Goal: Communication & Community: Answer question/provide support

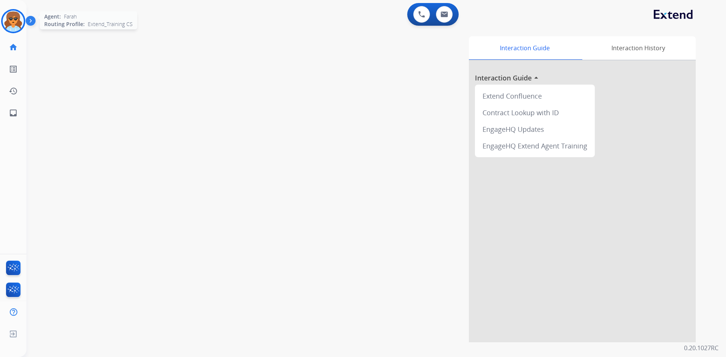
click at [12, 26] on img at bounding box center [13, 21] width 21 height 21
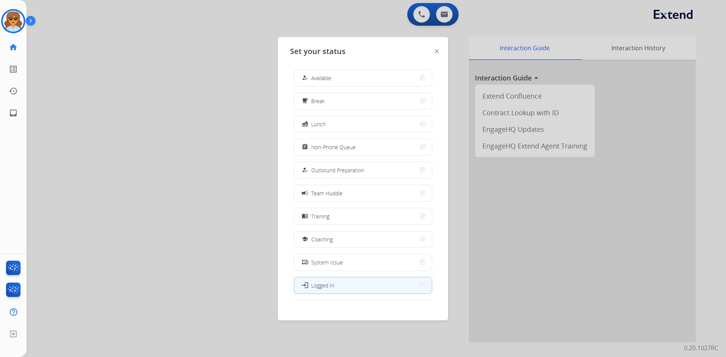
click at [333, 76] on button "how_to_reg Available" at bounding box center [363, 78] width 138 height 16
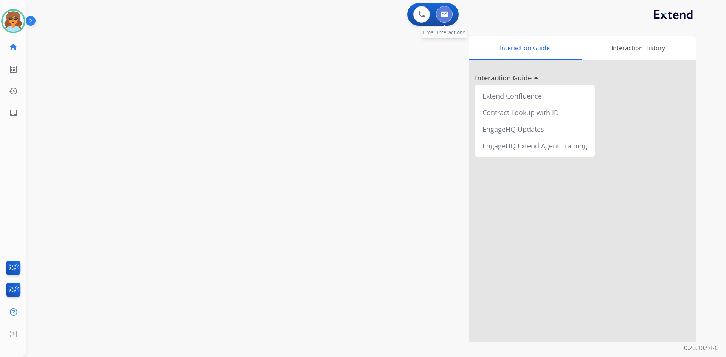
click at [445, 13] on img at bounding box center [445, 14] width 8 height 6
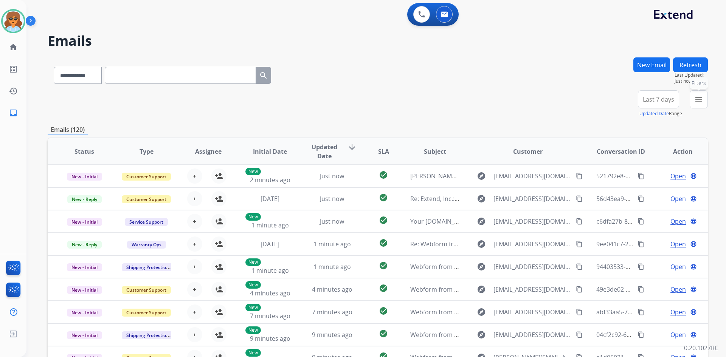
click at [702, 102] on mat-icon "menu" at bounding box center [698, 99] width 9 height 9
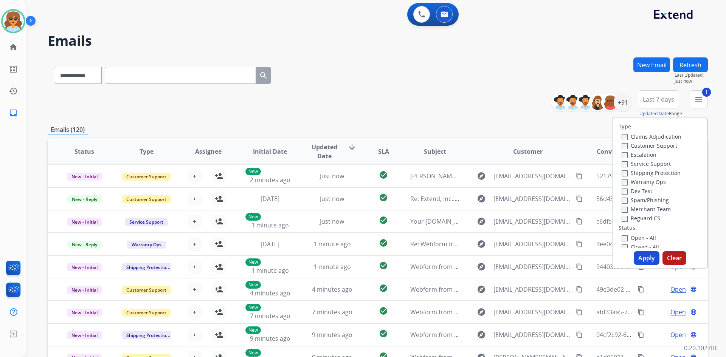
click at [622, 150] on div "Escalation" at bounding box center [652, 154] width 60 height 9
click at [639, 257] on button "Apply" at bounding box center [647, 258] width 26 height 14
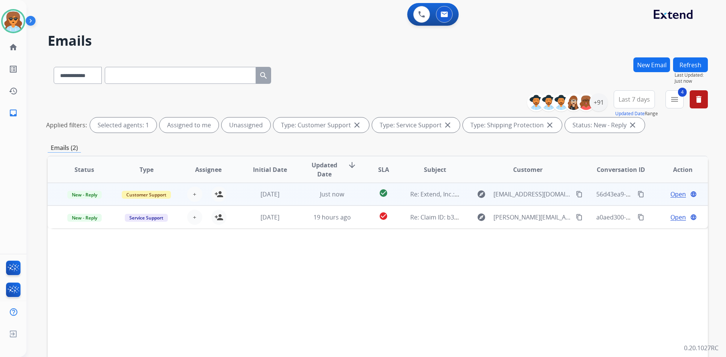
click at [676, 192] on span "Open" at bounding box center [678, 194] width 16 height 9
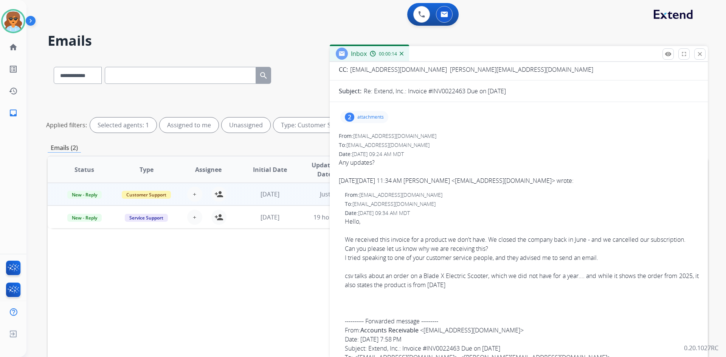
scroll to position [76, 0]
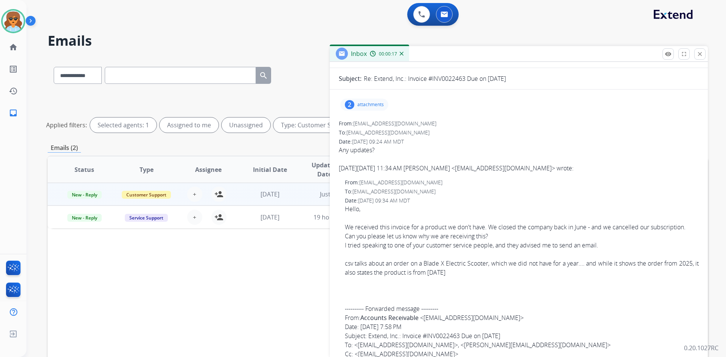
drag, startPoint x: 422, startPoint y: 121, endPoint x: 353, endPoint y: 121, distance: 68.8
click at [353, 121] on div "From: [EMAIL_ADDRESS][DOMAIN_NAME]" at bounding box center [519, 124] width 360 height 8
copy div "[EMAIL_ADDRESS][DOMAIN_NAME]"
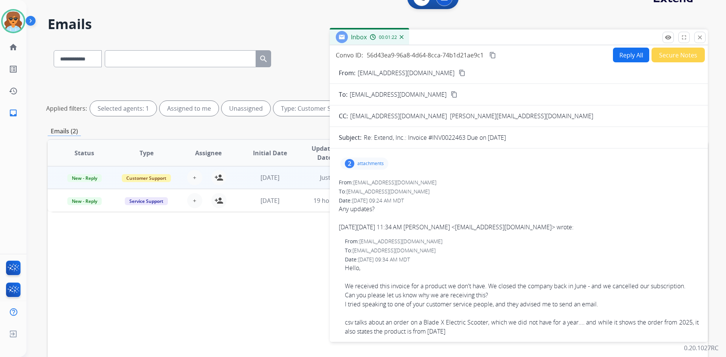
scroll to position [0, 0]
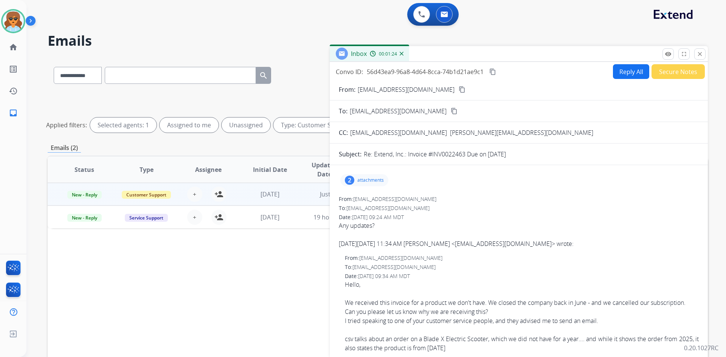
click at [459, 90] on mat-icon "content_copy" at bounding box center [462, 89] width 7 height 7
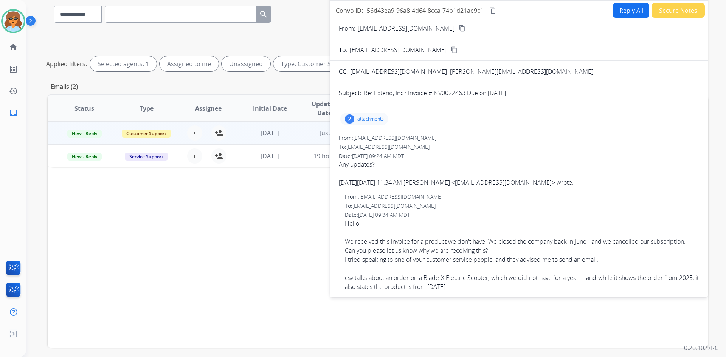
scroll to position [53, 0]
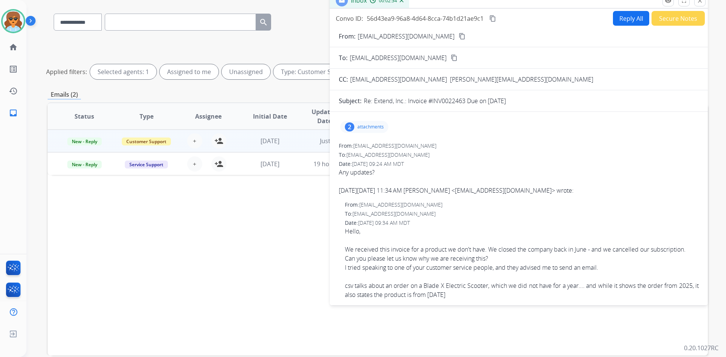
drag, startPoint x: 199, startPoint y: 194, endPoint x: 201, endPoint y: 188, distance: 6.0
click at [199, 192] on div "Status Type Assignee Initial Date Updated Date arrow_downward SLA Subject Custo…" at bounding box center [378, 228] width 660 height 253
click at [700, 3] on mat-icon "close" at bounding box center [700, 0] width 7 height 7
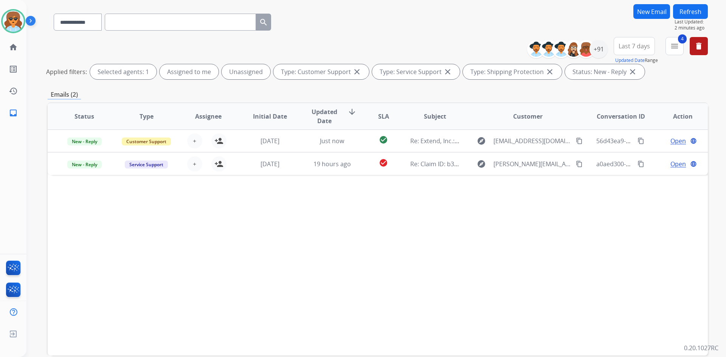
click at [655, 8] on button "New Email" at bounding box center [651, 11] width 37 height 15
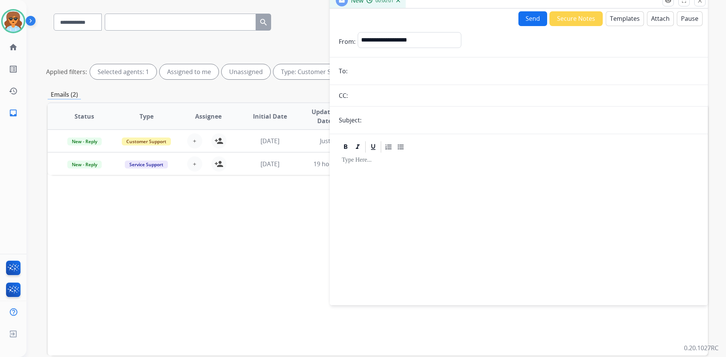
click at [238, 41] on div "**********" at bounding box center [378, 59] width 660 height 45
drag, startPoint x: 201, startPoint y: 237, endPoint x: 203, endPoint y: 228, distance: 8.6
click at [201, 231] on div "Status Type Assignee Initial Date Updated Date arrow_downward SLA Subject Custo…" at bounding box center [378, 228] width 660 height 253
drag, startPoint x: 203, startPoint y: 228, endPoint x: 208, endPoint y: 222, distance: 8.3
click at [204, 228] on div "Status Type Assignee Initial Date Updated Date arrow_downward SLA Subject Custo…" at bounding box center [378, 228] width 660 height 253
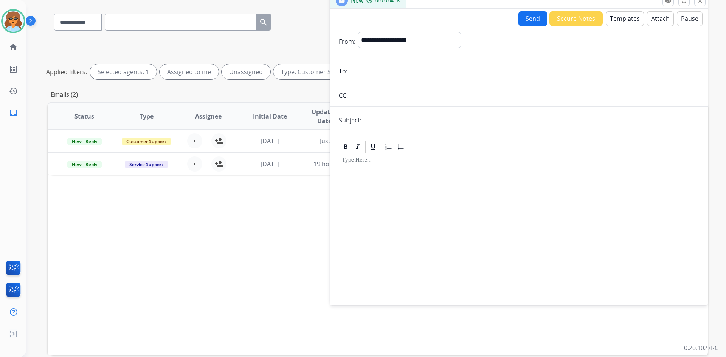
click at [698, 2] on mat-icon "close" at bounding box center [700, 0] width 7 height 7
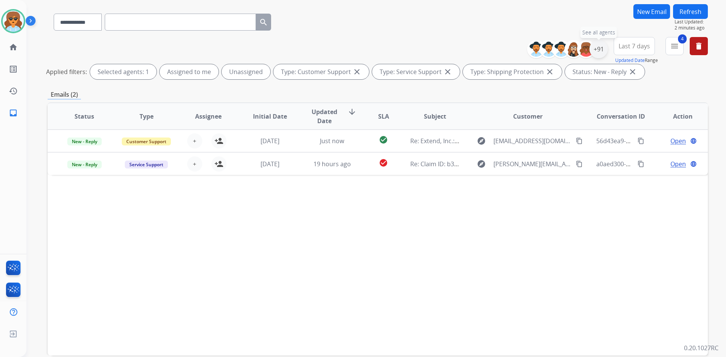
click at [595, 47] on div "+91" at bounding box center [599, 49] width 18 height 18
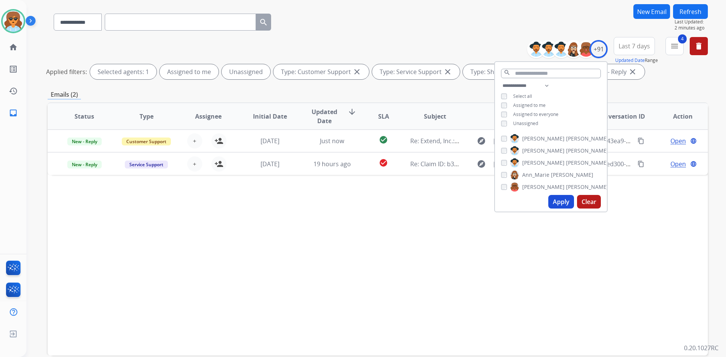
click at [509, 123] on div "Unassigned" at bounding box center [519, 124] width 37 height 6
drag, startPoint x: 553, startPoint y: 200, endPoint x: 484, endPoint y: 202, distance: 69.3
click at [553, 199] on button "Apply" at bounding box center [561, 202] width 26 height 14
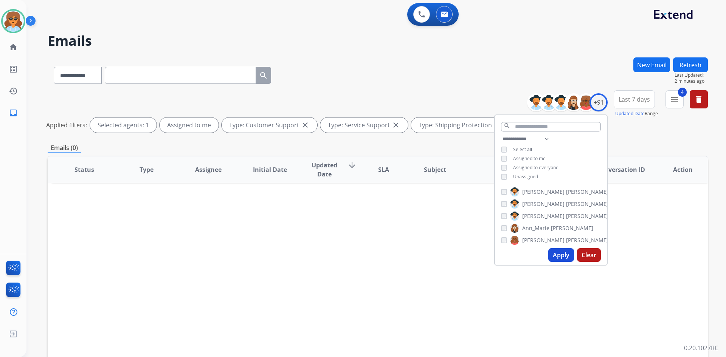
click at [560, 255] on button "Apply" at bounding box center [561, 255] width 26 height 14
click at [677, 97] on mat-icon "menu" at bounding box center [674, 99] width 9 height 9
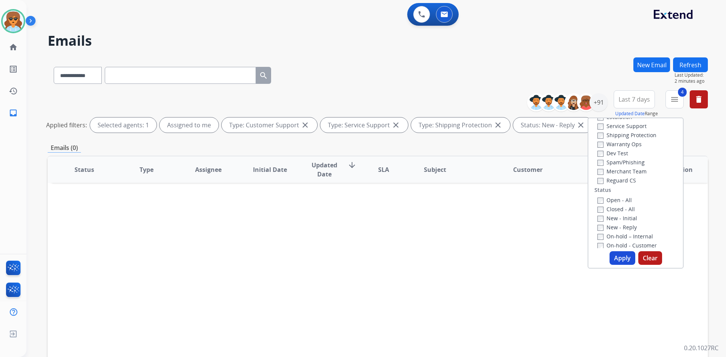
drag, startPoint x: 620, startPoint y: 261, endPoint x: 493, endPoint y: 296, distance: 132.0
click at [620, 260] on button "Apply" at bounding box center [623, 258] width 26 height 14
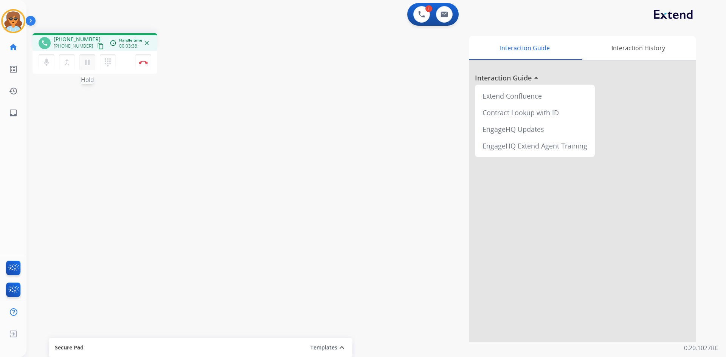
click at [88, 59] on mat-icon "pause" at bounding box center [87, 62] width 9 height 9
drag, startPoint x: 88, startPoint y: 62, endPoint x: 82, endPoint y: 61, distance: 6.1
click at [85, 61] on mat-icon "play_arrow" at bounding box center [87, 62] width 9 height 9
drag, startPoint x: 425, startPoint y: 11, endPoint x: 419, endPoint y: 13, distance: 6.5
click at [424, 11] on button at bounding box center [421, 14] width 17 height 17
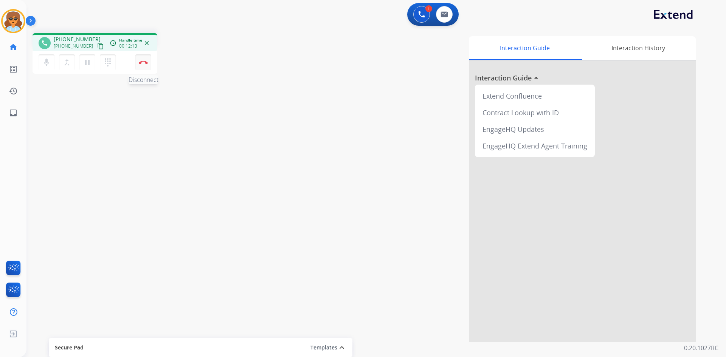
click at [140, 59] on button "Disconnect" at bounding box center [143, 62] width 16 height 16
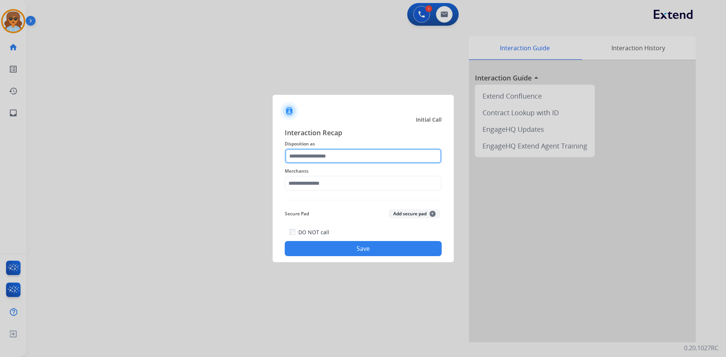
click at [371, 160] on input "text" at bounding box center [363, 156] width 157 height 15
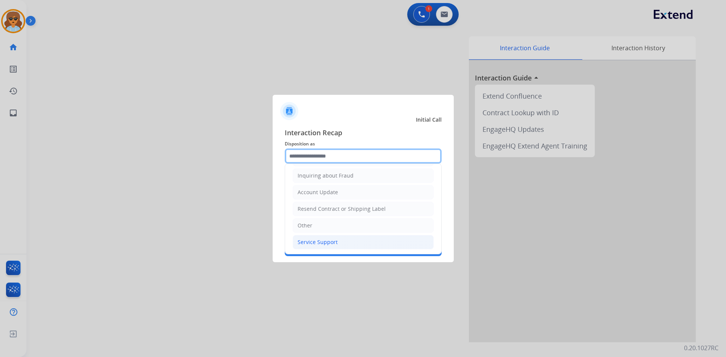
scroll to position [118, 0]
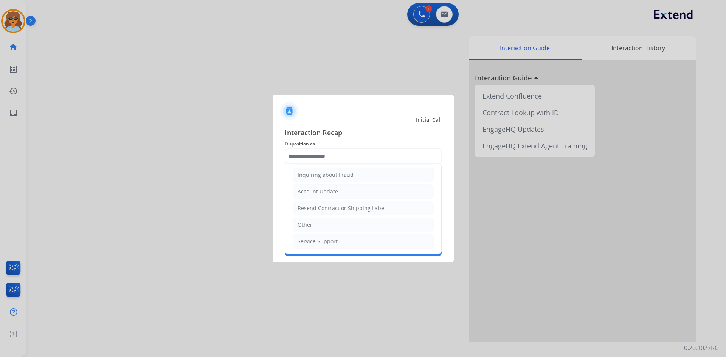
click at [317, 242] on div "Service Support" at bounding box center [318, 242] width 40 height 8
type input "**********"
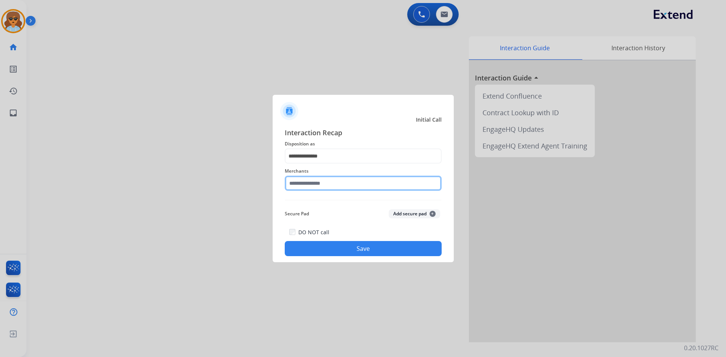
click at [338, 185] on input "text" at bounding box center [363, 183] width 157 height 15
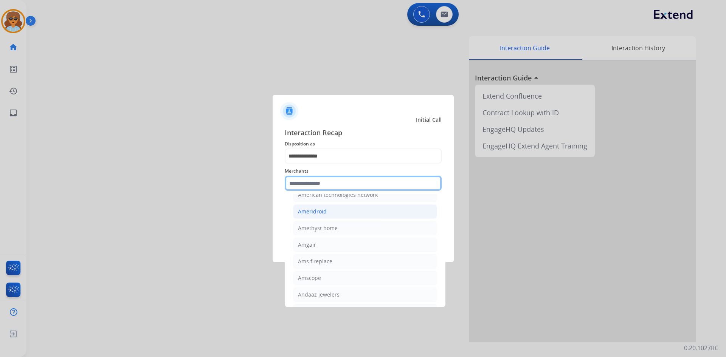
scroll to position [794, 0]
click at [309, 185] on input "text" at bounding box center [363, 183] width 157 height 15
type input "*"
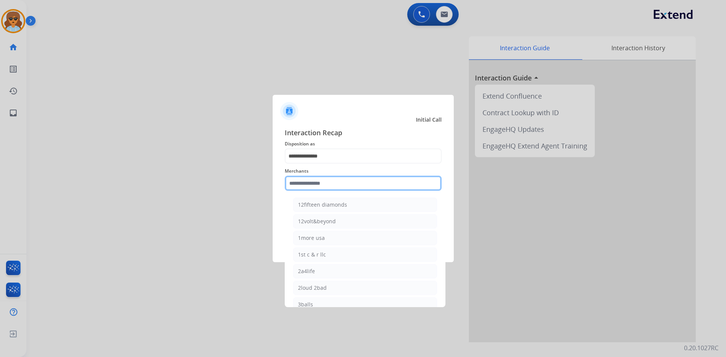
click at [301, 178] on input "text" at bounding box center [363, 183] width 157 height 15
paste input "**********"
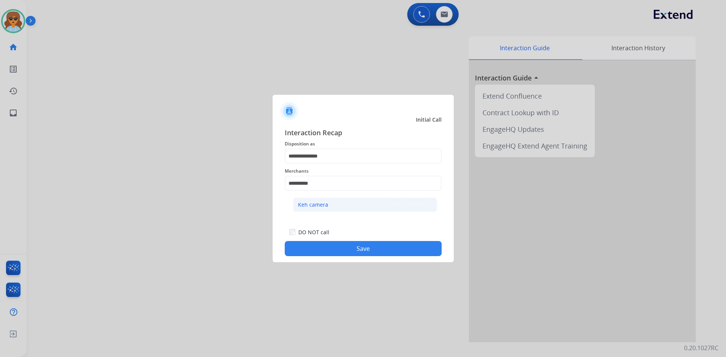
click at [323, 206] on div "Keh camera" at bounding box center [313, 205] width 30 height 8
type input "**********"
click at [357, 250] on button "Save" at bounding box center [363, 248] width 157 height 15
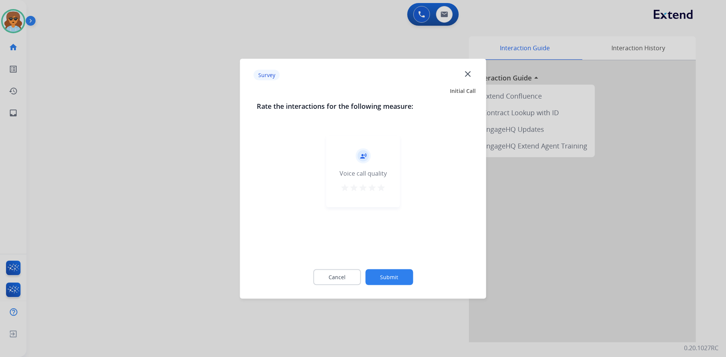
click at [382, 188] on mat-icon "star" at bounding box center [381, 187] width 9 height 9
click at [372, 278] on button "Submit" at bounding box center [389, 277] width 48 height 16
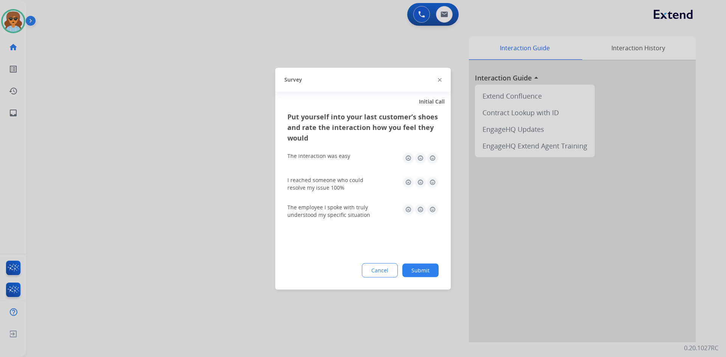
drag, startPoint x: 434, startPoint y: 159, endPoint x: 434, endPoint y: 168, distance: 8.7
click at [434, 158] on img at bounding box center [433, 158] width 12 height 12
click at [436, 176] on div "I reached someone who could resolve my issue 100%" at bounding box center [362, 183] width 151 height 27
click at [432, 184] on img at bounding box center [433, 182] width 12 height 12
drag, startPoint x: 434, startPoint y: 209, endPoint x: 412, endPoint y: 242, distance: 39.6
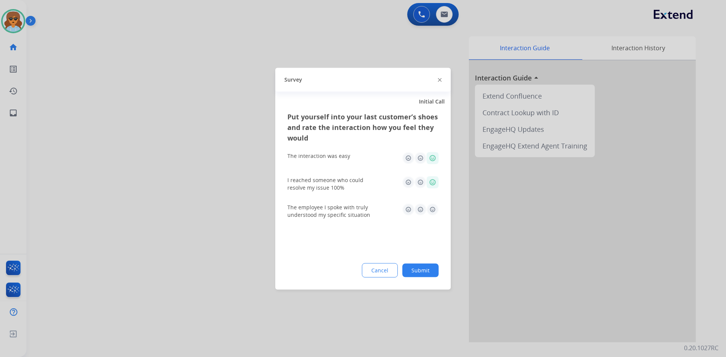
click at [433, 209] on img at bounding box center [433, 209] width 12 height 12
click at [421, 263] on div "Cancel Submit" at bounding box center [362, 270] width 151 height 14
click at [416, 271] on button "Submit" at bounding box center [420, 271] width 36 height 14
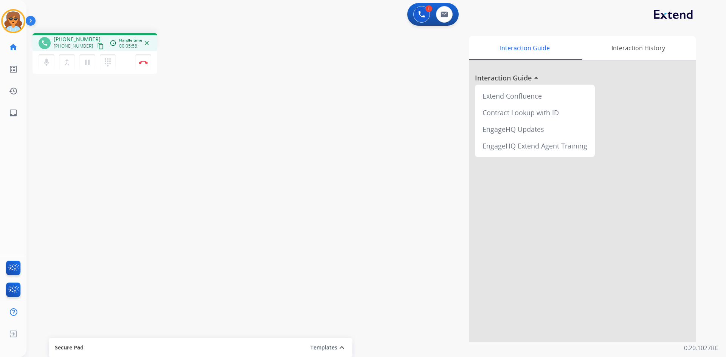
drag, startPoint x: 143, startPoint y: 61, endPoint x: 95, endPoint y: 104, distance: 65.0
click at [143, 61] on img at bounding box center [143, 63] width 9 height 4
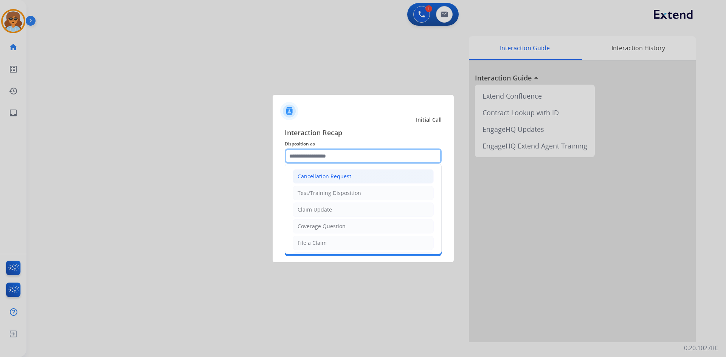
drag, startPoint x: 316, startPoint y: 154, endPoint x: 309, endPoint y: 181, distance: 27.4
click at [314, 154] on input "text" at bounding box center [363, 156] width 157 height 15
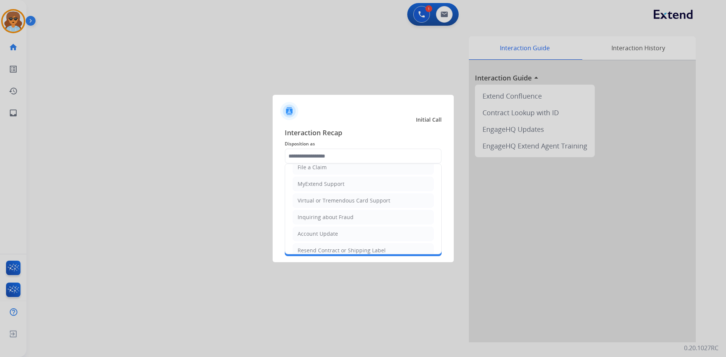
drag, startPoint x: 321, startPoint y: 171, endPoint x: 315, endPoint y: 170, distance: 6.2
click at [321, 170] on div "File a Claim" at bounding box center [312, 168] width 29 height 8
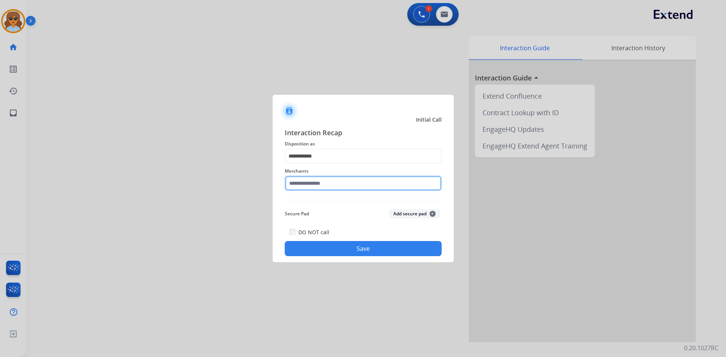
click at [341, 186] on input "text" at bounding box center [363, 183] width 157 height 15
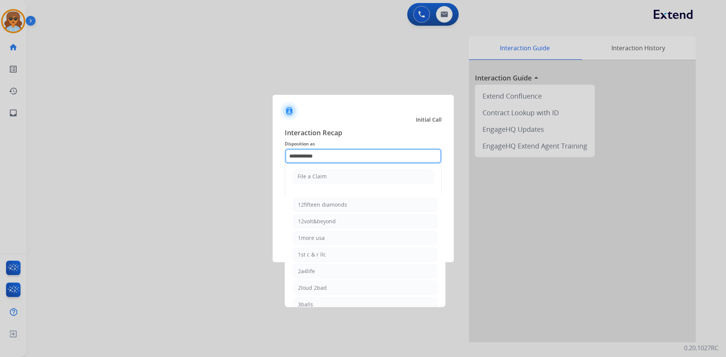
click at [317, 157] on input "**********" at bounding box center [363, 156] width 157 height 15
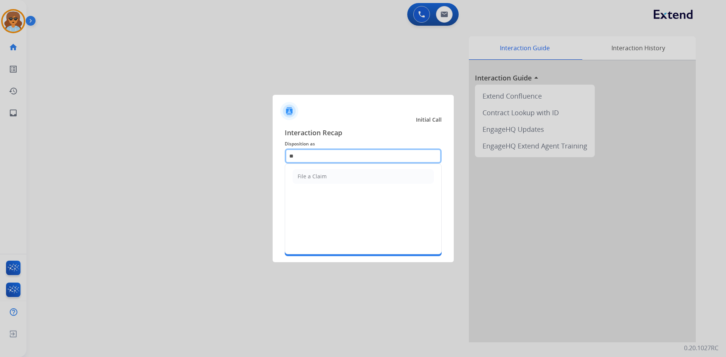
type input "*"
click at [314, 176] on li "Other" at bounding box center [363, 176] width 141 height 14
type input "*****"
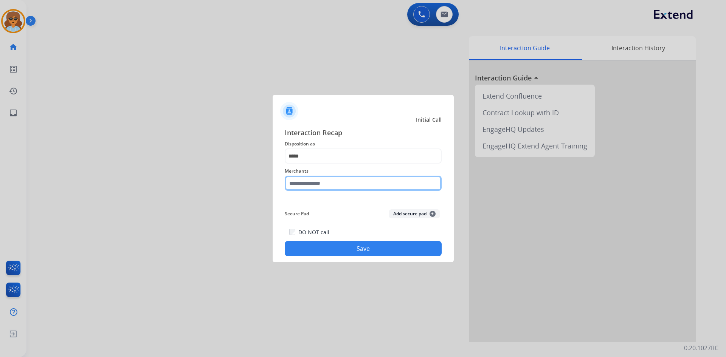
click at [364, 183] on input "text" at bounding box center [363, 183] width 157 height 15
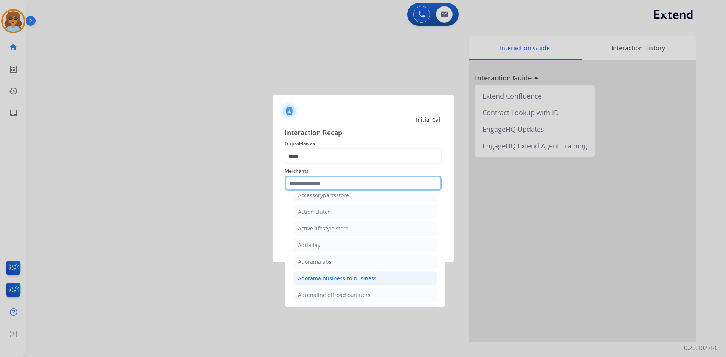
scroll to position [189, 0]
click at [308, 185] on input "text" at bounding box center [363, 183] width 157 height 15
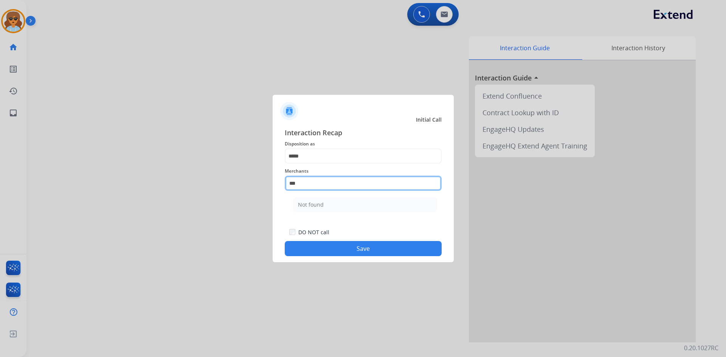
scroll to position [0, 0]
click at [333, 248] on button "Save" at bounding box center [363, 248] width 157 height 15
click at [347, 191] on input "*********" at bounding box center [363, 183] width 157 height 15
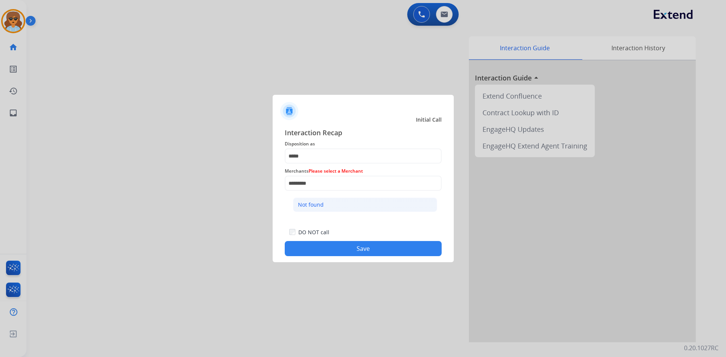
click at [317, 209] on li "Not found" at bounding box center [365, 205] width 144 height 14
type input "*********"
click at [334, 251] on button "Save" at bounding box center [363, 248] width 157 height 15
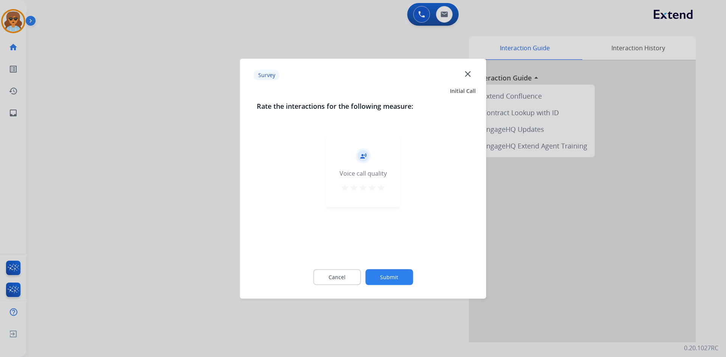
click at [381, 189] on mat-icon "star" at bounding box center [381, 187] width 9 height 9
click at [398, 284] on button "Submit" at bounding box center [389, 277] width 48 height 16
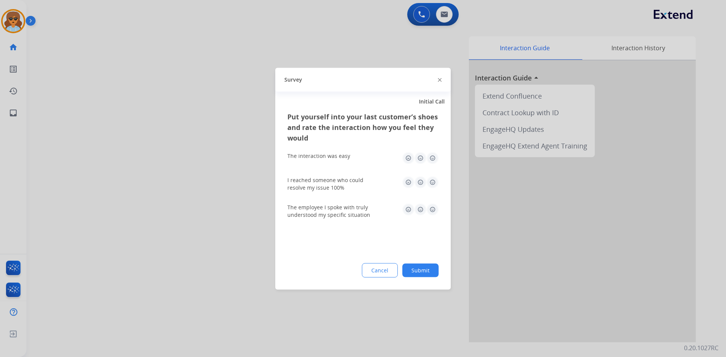
click at [408, 160] on img at bounding box center [408, 158] width 12 height 12
click at [425, 275] on button "Submit" at bounding box center [420, 271] width 36 height 14
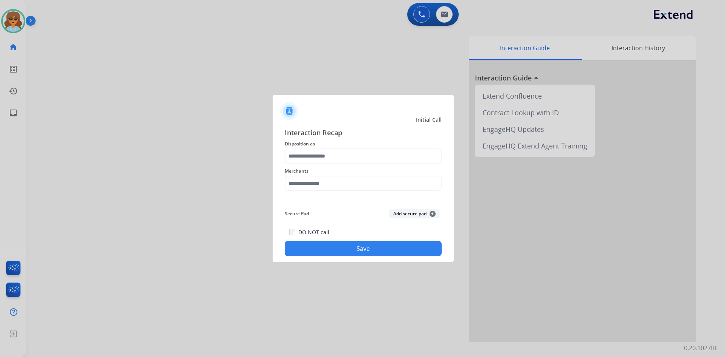
click at [389, 245] on button "Save" at bounding box center [363, 248] width 157 height 15
click at [344, 152] on input "text" at bounding box center [363, 156] width 157 height 15
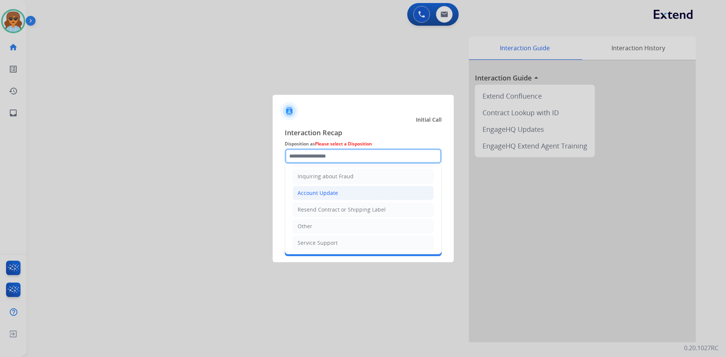
scroll to position [118, 0]
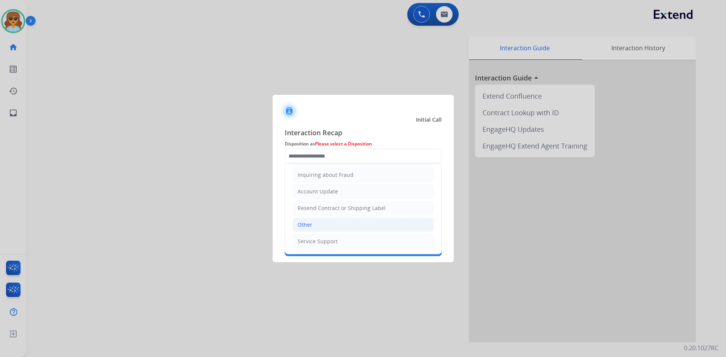
click at [306, 224] on div "Other" at bounding box center [305, 225] width 15 height 8
type input "*****"
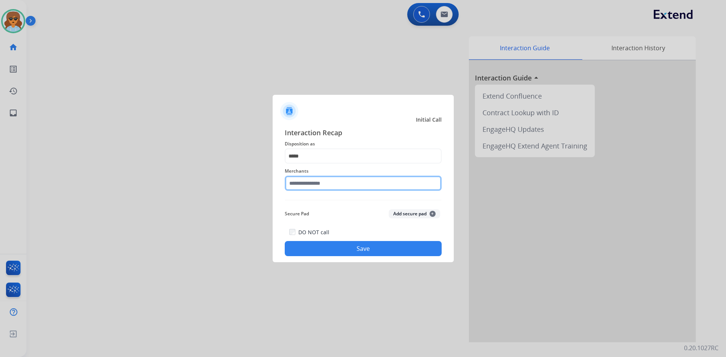
click at [329, 184] on input "text" at bounding box center [363, 183] width 157 height 15
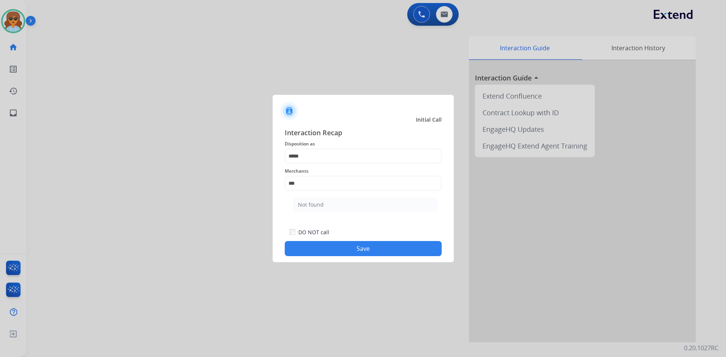
click at [322, 200] on li "Not found" at bounding box center [365, 205] width 144 height 14
type input "*********"
click at [346, 244] on button "Save" at bounding box center [363, 248] width 157 height 15
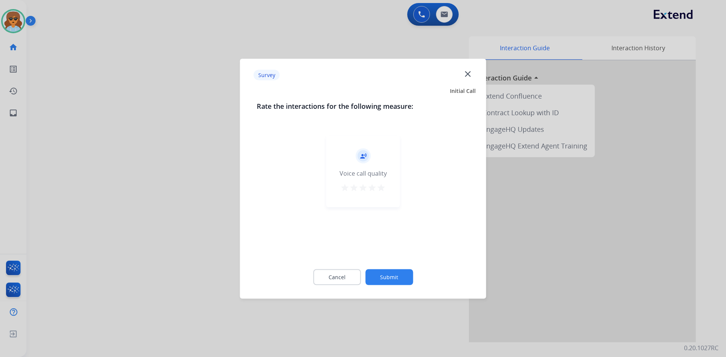
click at [384, 191] on mat-icon "star" at bounding box center [381, 187] width 9 height 9
click at [391, 270] on button "Submit" at bounding box center [389, 277] width 48 height 16
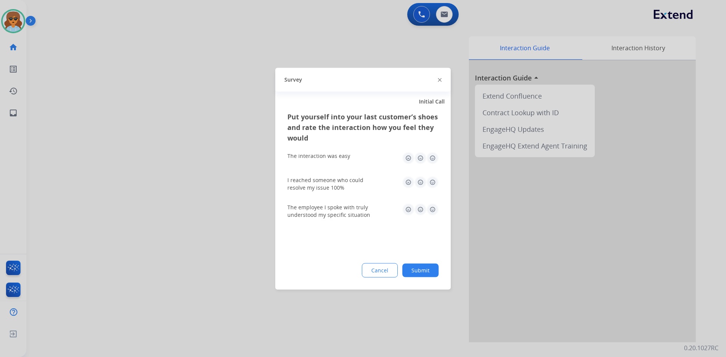
drag, startPoint x: 431, startPoint y: 158, endPoint x: 430, endPoint y: 176, distance: 17.8
click at [432, 158] on img at bounding box center [433, 158] width 12 height 12
click at [439, 180] on div "Put yourself into your last customer’s shoes and rate the interaction how you f…" at bounding box center [362, 200] width 175 height 178
click at [434, 183] on img at bounding box center [433, 182] width 12 height 12
click at [431, 211] on img at bounding box center [433, 209] width 12 height 12
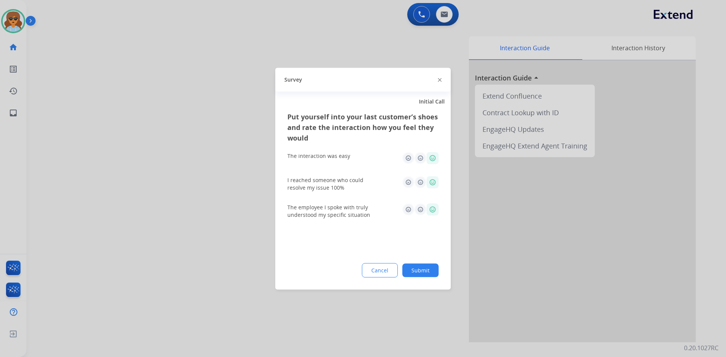
drag, startPoint x: 431, startPoint y: 268, endPoint x: 431, endPoint y: 276, distance: 8.0
click at [431, 276] on button "Submit" at bounding box center [420, 271] width 36 height 14
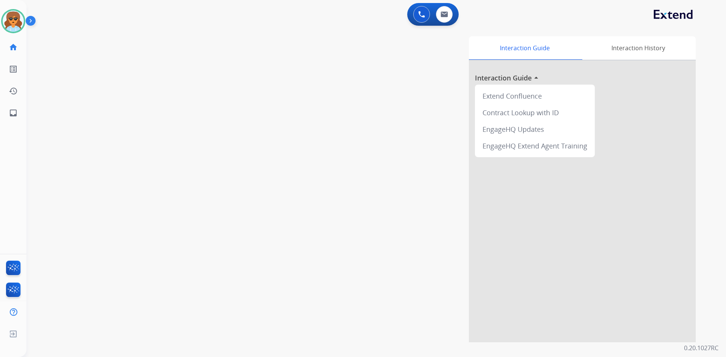
drag, startPoint x: 432, startPoint y: 276, endPoint x: 425, endPoint y: 277, distance: 6.8
click at [432, 276] on div "Interaction Guide Interaction History Interaction Guide arrow_drop_up Extend Co…" at bounding box center [472, 189] width 445 height 306
click at [444, 11] on button at bounding box center [444, 14] width 17 height 17
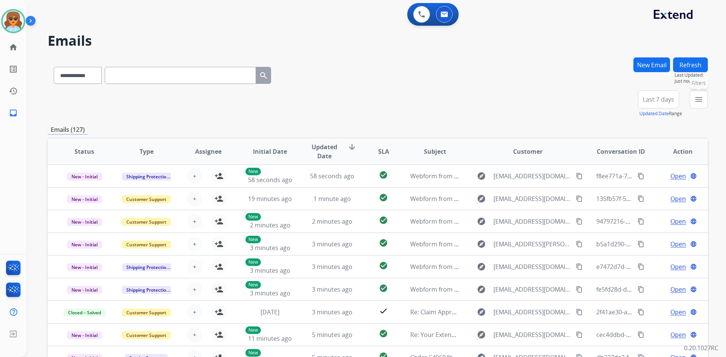
click at [700, 95] on mat-icon "menu" at bounding box center [698, 99] width 9 height 9
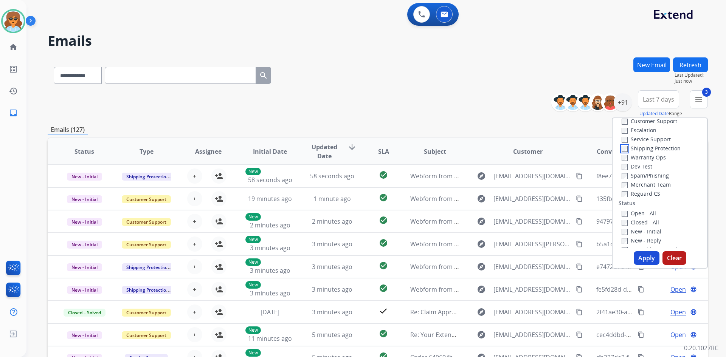
scroll to position [76, 0]
drag, startPoint x: 642, startPoint y: 256, endPoint x: 407, endPoint y: 327, distance: 245.8
click at [642, 255] on button "Apply" at bounding box center [647, 258] width 26 height 14
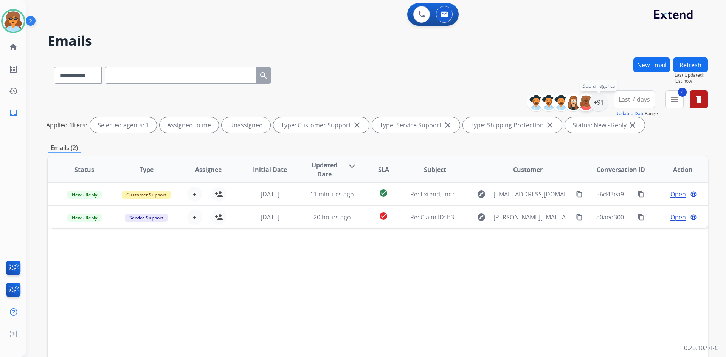
drag, startPoint x: 593, startPoint y: 98, endPoint x: 583, endPoint y: 104, distance: 11.5
click at [593, 98] on div "+91" at bounding box center [599, 102] width 18 height 18
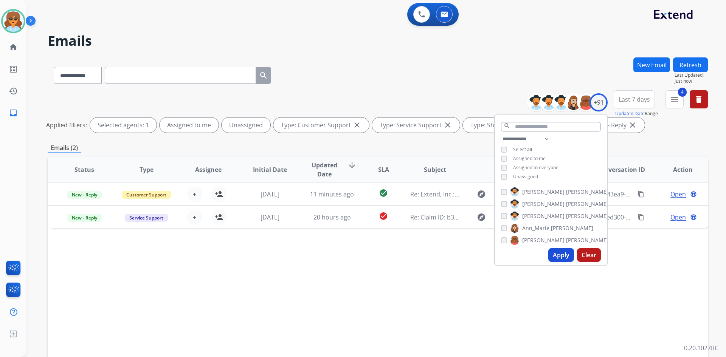
click at [503, 171] on div "**********" at bounding box center [551, 159] width 112 height 48
click at [560, 252] on button "Apply" at bounding box center [561, 255] width 26 height 14
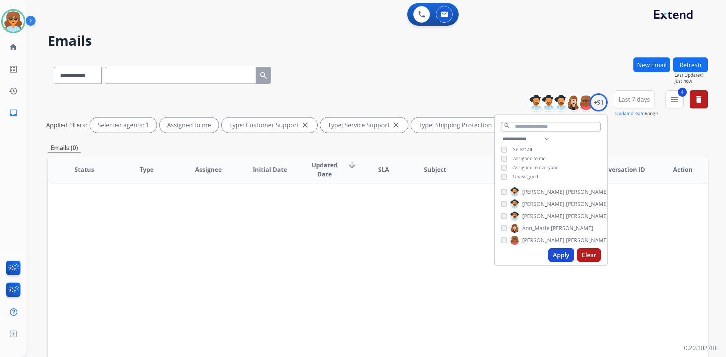
click at [560, 251] on button "Apply" at bounding box center [561, 255] width 26 height 14
drag, startPoint x: 559, startPoint y: 256, endPoint x: 409, endPoint y: 322, distance: 164.1
click at [559, 254] on button "Apply" at bounding box center [561, 255] width 26 height 14
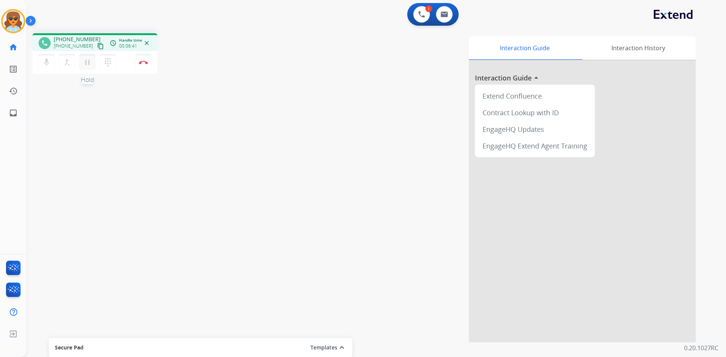
click at [87, 61] on mat-icon "pause" at bounding box center [87, 62] width 9 height 9
click at [86, 65] on mat-icon "play_arrow" at bounding box center [87, 62] width 9 height 9
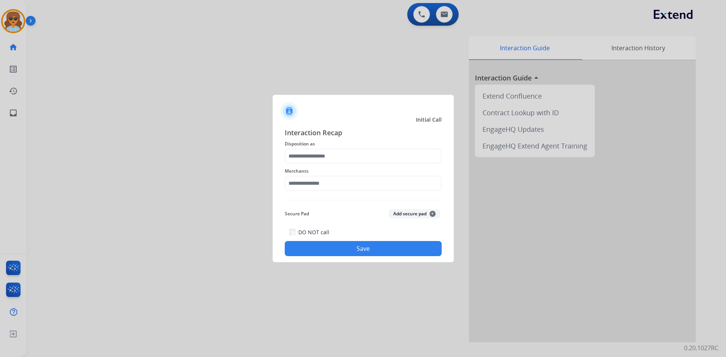
click at [337, 164] on div "Interaction Recap Disposition as Merchants Secure Pad Add secure pad + DO NOT c…" at bounding box center [363, 191] width 157 height 129
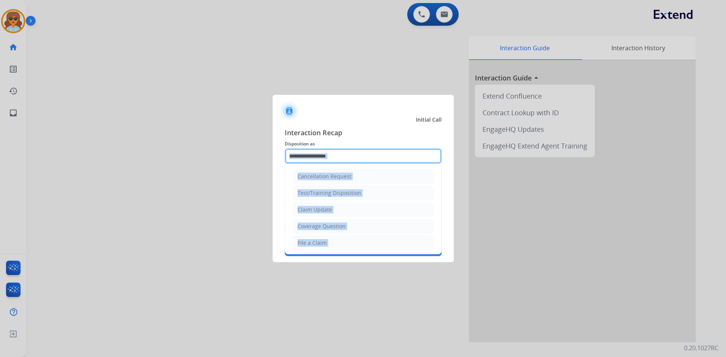
click at [339, 152] on input "text" at bounding box center [363, 156] width 157 height 15
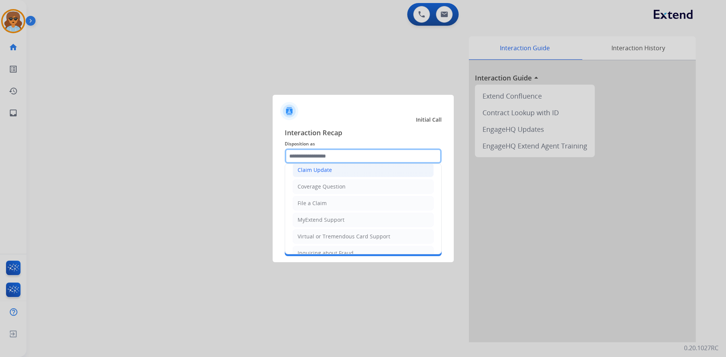
scroll to position [113, 0]
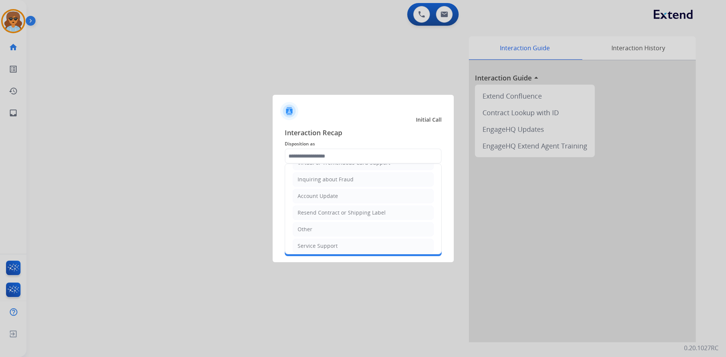
click at [321, 228] on li "Other" at bounding box center [363, 229] width 141 height 14
type input "*****"
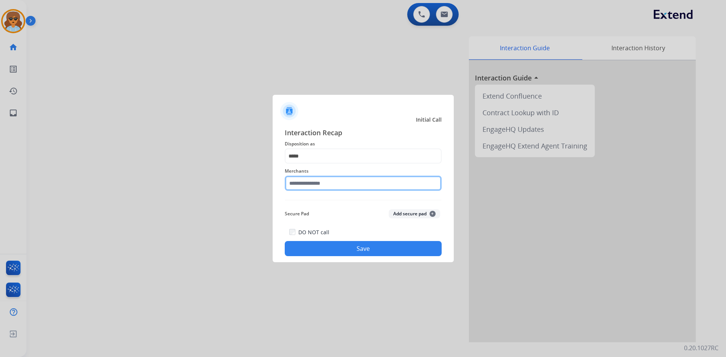
click at [356, 186] on input "text" at bounding box center [363, 183] width 157 height 15
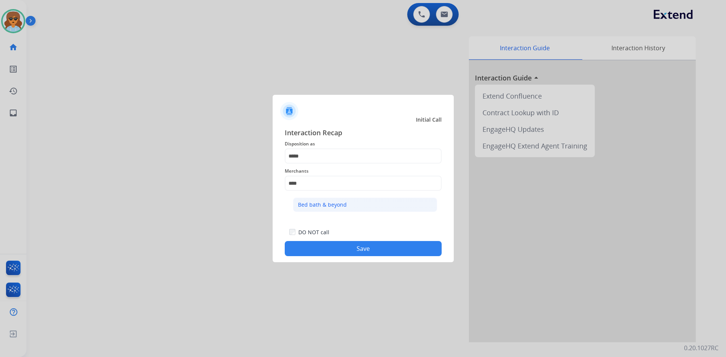
click at [320, 206] on div "Bed bath & beyond" at bounding box center [322, 205] width 49 height 8
type input "**********"
click at [362, 251] on button "Save" at bounding box center [363, 248] width 157 height 15
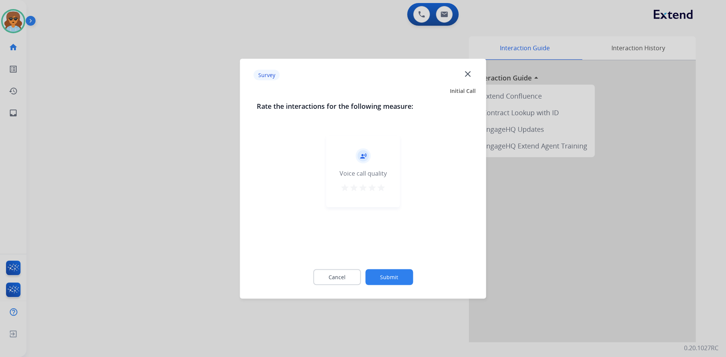
click at [385, 188] on mat-icon "star" at bounding box center [381, 187] width 9 height 9
click at [391, 276] on button "Submit" at bounding box center [389, 277] width 48 height 16
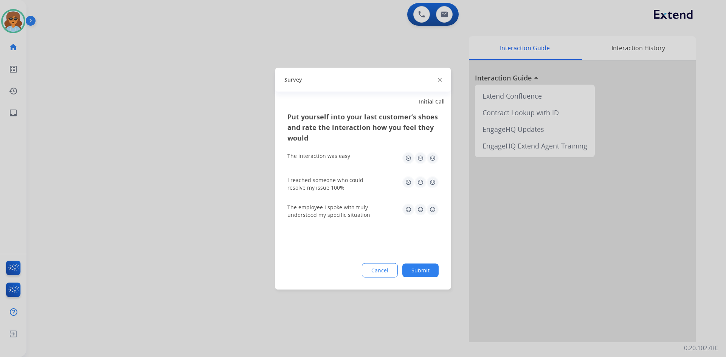
click at [436, 157] on img at bounding box center [433, 158] width 12 height 12
click at [435, 182] on img at bounding box center [433, 182] width 12 height 12
click at [434, 204] on img at bounding box center [433, 209] width 12 height 12
drag, startPoint x: 426, startPoint y: 262, endPoint x: 424, endPoint y: 265, distance: 3.9
click at [425, 262] on div "Put yourself into your last customer’s shoes and rate the interaction how you f…" at bounding box center [362, 200] width 175 height 178
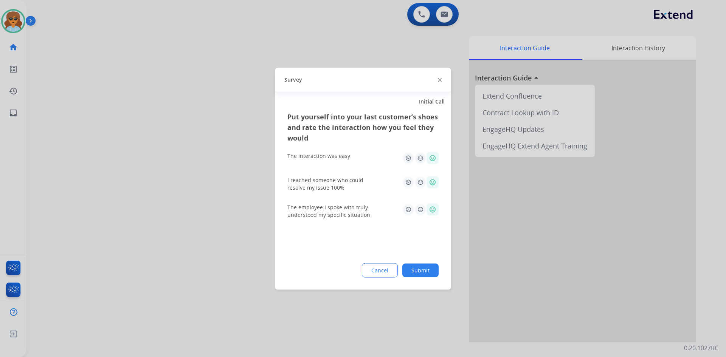
click at [424, 266] on button "Submit" at bounding box center [420, 271] width 36 height 14
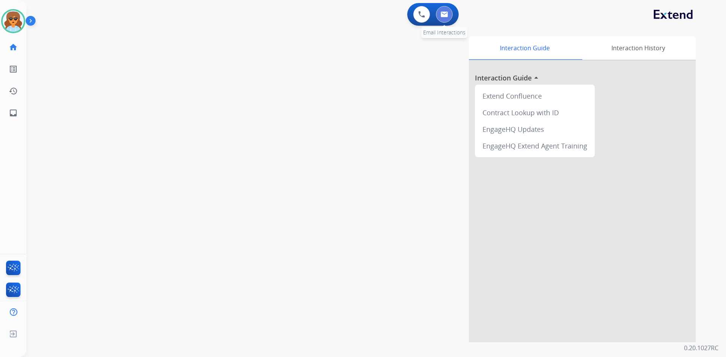
click at [448, 15] on button at bounding box center [444, 14] width 17 height 17
click at [439, 11] on button at bounding box center [444, 14] width 17 height 17
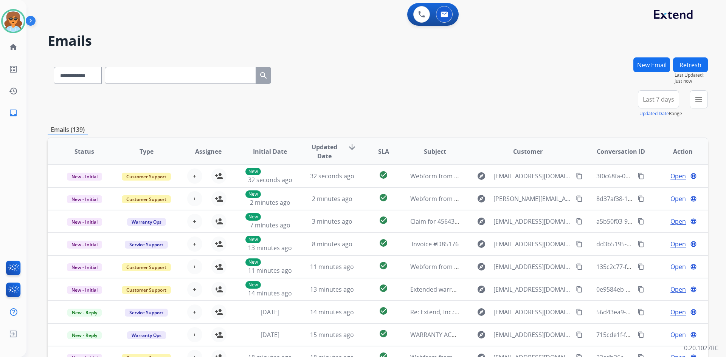
click at [652, 62] on button "New Email" at bounding box center [651, 64] width 37 height 15
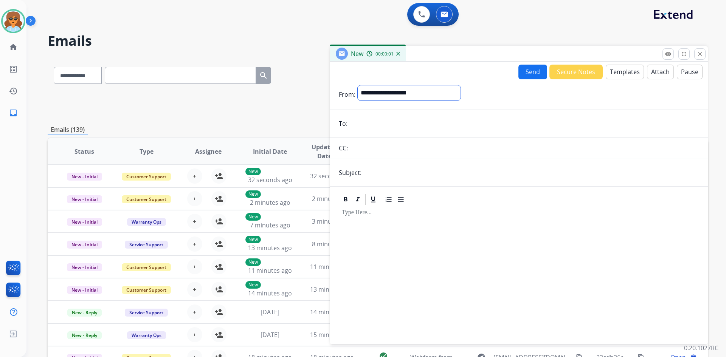
click at [428, 95] on select "**********" at bounding box center [409, 92] width 103 height 15
click at [420, 90] on select "**********" at bounding box center [409, 92] width 103 height 15
click at [428, 101] on div "**********" at bounding box center [410, 94] width 104 height 19
drag, startPoint x: 425, startPoint y: 94, endPoint x: 421, endPoint y: 93, distance: 3.9
click at [425, 94] on select "**********" at bounding box center [409, 92] width 103 height 15
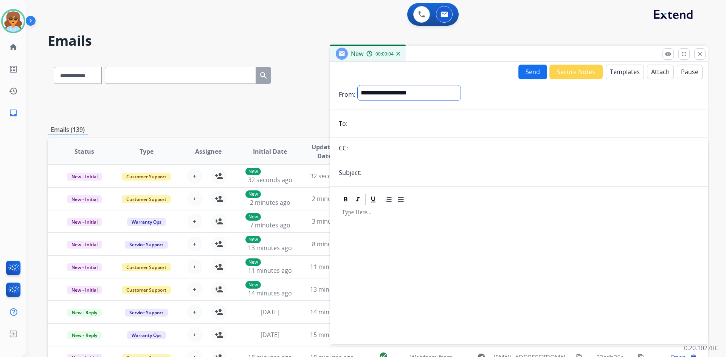
select select "**********"
click at [358, 85] on select "**********" at bounding box center [409, 92] width 103 height 15
drag, startPoint x: 374, startPoint y: 121, endPoint x: 378, endPoint y: 124, distance: 4.8
click at [377, 119] on input "email" at bounding box center [524, 124] width 349 height 15
paste input "**********"
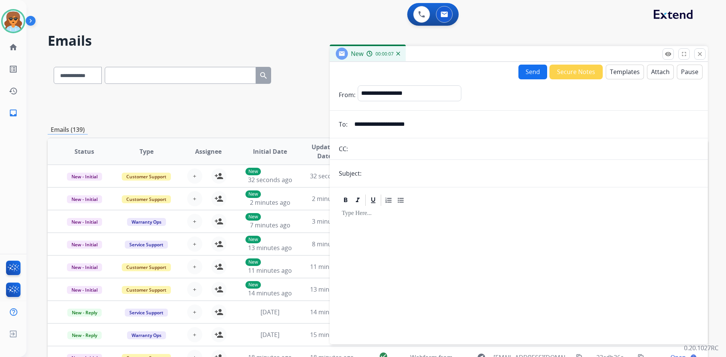
type input "**********"
drag, startPoint x: 398, startPoint y: 149, endPoint x: 403, endPoint y: 149, distance: 4.9
click at [401, 147] on input "text" at bounding box center [524, 148] width 349 height 15
drag, startPoint x: 383, startPoint y: 219, endPoint x: 378, endPoint y: 212, distance: 8.9
click at [382, 217] on div at bounding box center [519, 272] width 360 height 130
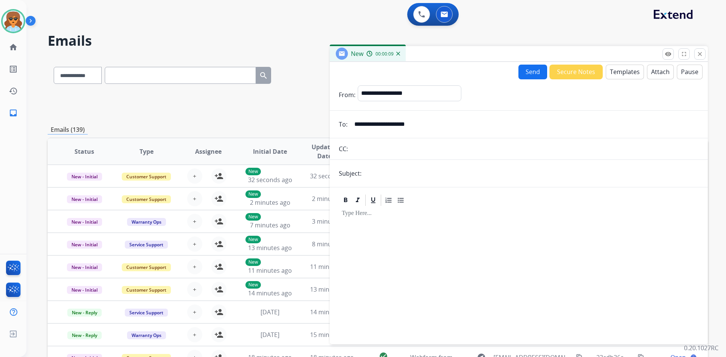
click at [380, 165] on form "**********" at bounding box center [519, 210] width 378 height 262
click at [371, 173] on input "text" at bounding box center [531, 173] width 335 height 15
type input "**********"
click at [628, 70] on button "Templates" at bounding box center [625, 72] width 38 height 15
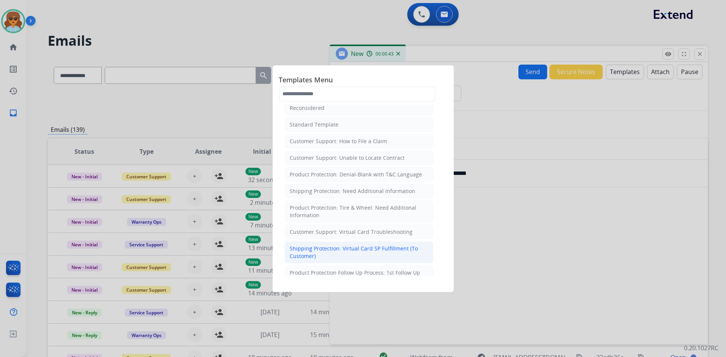
scroll to position [76, 0]
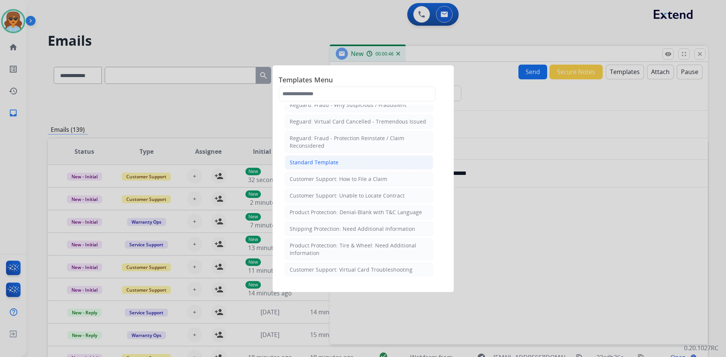
drag, startPoint x: 306, startPoint y: 161, endPoint x: 258, endPoint y: 283, distance: 130.7
click at [306, 162] on div "Standard Template" at bounding box center [314, 163] width 49 height 8
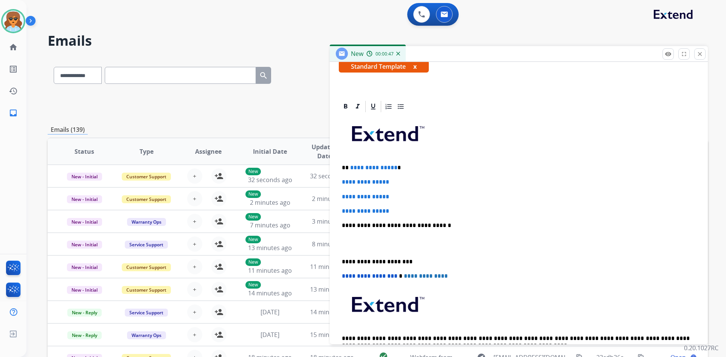
scroll to position [151, 0]
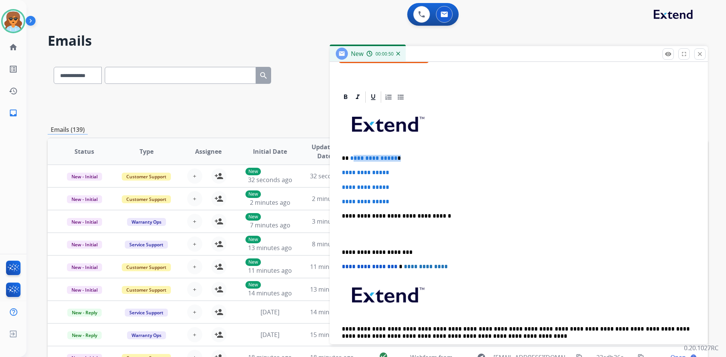
drag, startPoint x: 400, startPoint y: 158, endPoint x: 409, endPoint y: 144, distance: 16.4
click at [351, 158] on p "**********" at bounding box center [516, 158] width 348 height 7
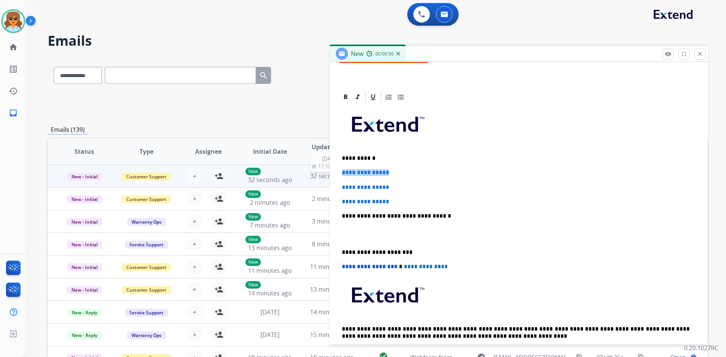
drag, startPoint x: 417, startPoint y: 174, endPoint x: 321, endPoint y: 175, distance: 95.3
click at [321, 175] on div "**********" at bounding box center [378, 243] width 660 height 373
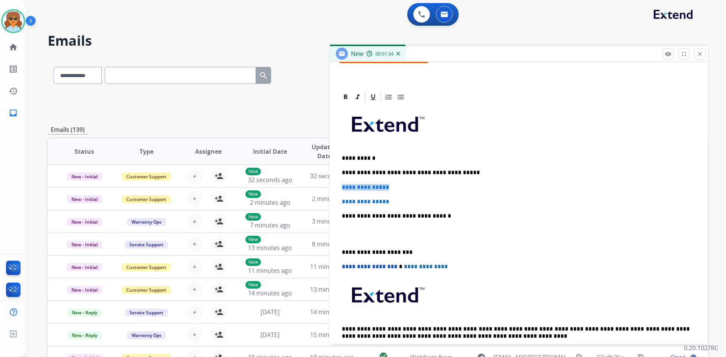
drag, startPoint x: 407, startPoint y: 185, endPoint x: 341, endPoint y: 190, distance: 66.3
click at [341, 190] on div "**********" at bounding box center [519, 234] width 360 height 260
drag, startPoint x: 397, startPoint y: 201, endPoint x: 326, endPoint y: 203, distance: 70.7
click at [326, 203] on div "**********" at bounding box center [378, 243] width 660 height 373
click at [343, 182] on div "**********" at bounding box center [519, 234] width 360 height 260
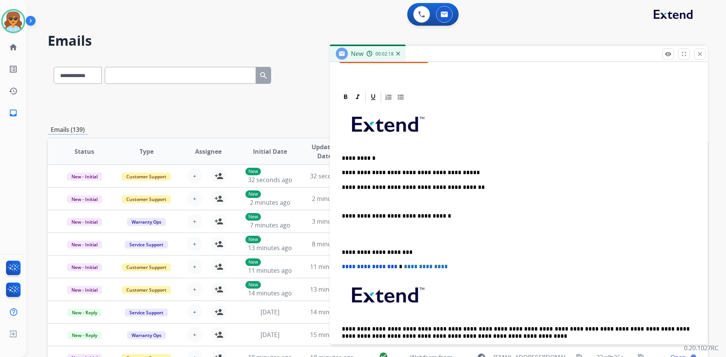
click at [343, 194] on div "**********" at bounding box center [519, 234] width 360 height 260
click at [464, 187] on p "**********" at bounding box center [516, 187] width 348 height 7
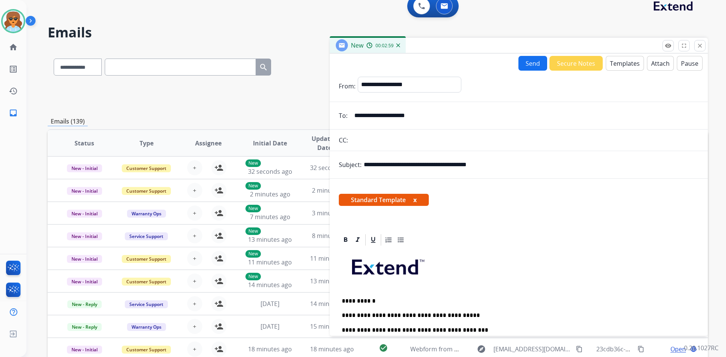
scroll to position [0, 0]
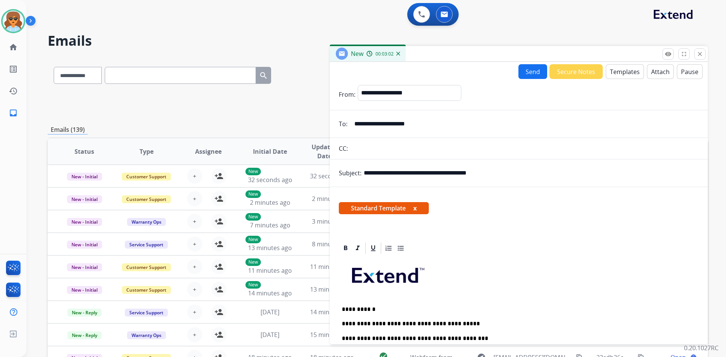
click at [530, 70] on button "Send" at bounding box center [532, 71] width 29 height 15
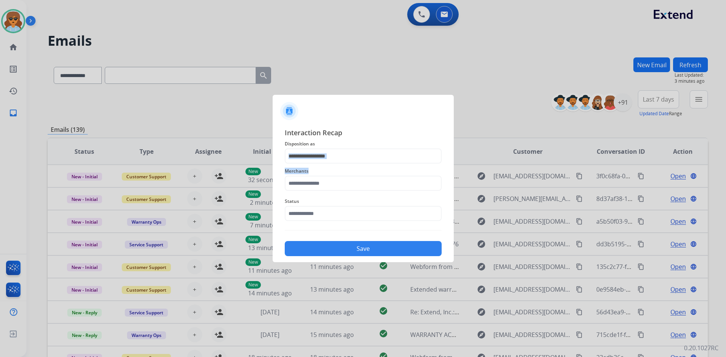
click at [343, 163] on div "Interaction Recap Disposition as Merchants Status Save" at bounding box center [363, 191] width 157 height 129
click at [343, 157] on input "text" at bounding box center [363, 156] width 157 height 15
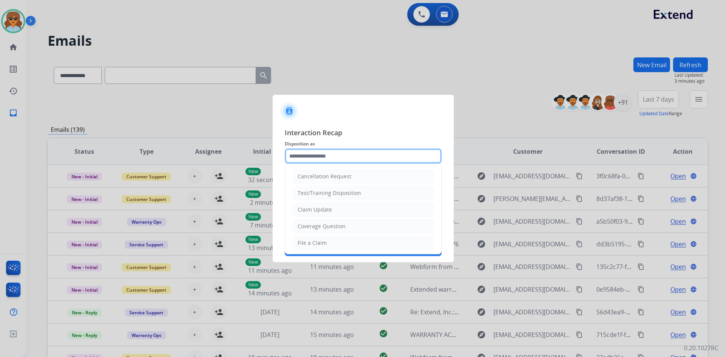
click at [340, 156] on input "text" at bounding box center [363, 156] width 157 height 15
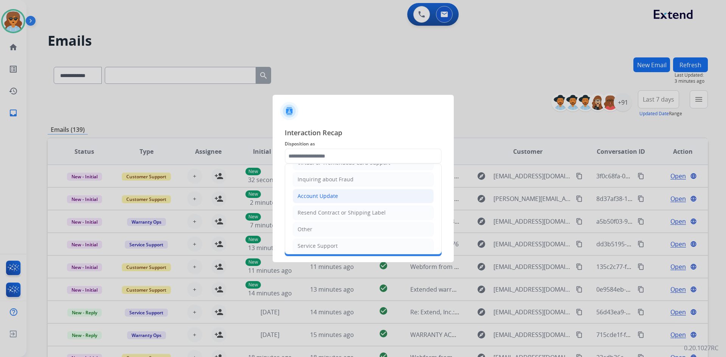
click at [345, 194] on li "Account Update" at bounding box center [363, 196] width 141 height 14
type input "**********"
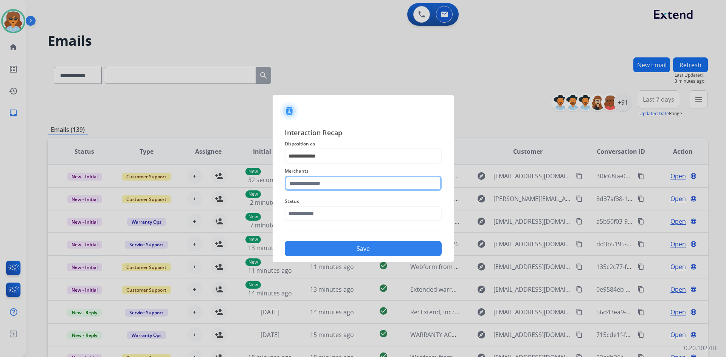
click at [350, 183] on input "text" at bounding box center [363, 183] width 157 height 15
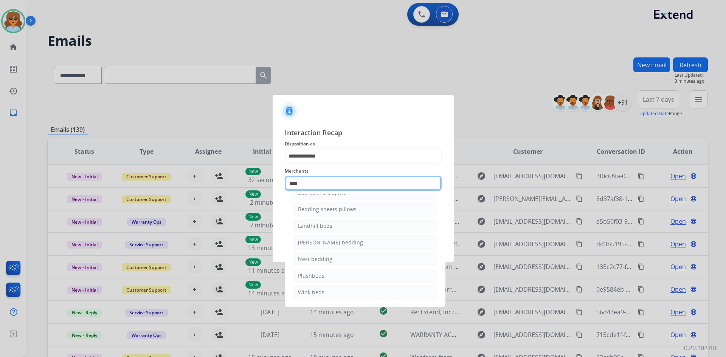
scroll to position [0, 0]
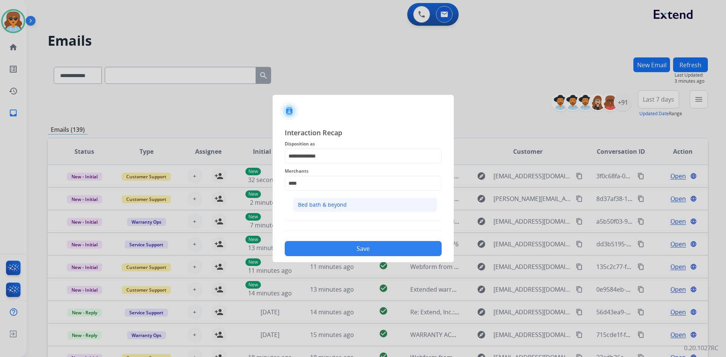
click at [347, 206] on li "Bed bath & beyond" at bounding box center [365, 205] width 144 height 14
type input "**********"
drag, startPoint x: 372, startPoint y: 238, endPoint x: 363, endPoint y: 236, distance: 9.4
click at [370, 237] on div "Save" at bounding box center [363, 247] width 157 height 20
click at [346, 217] on input "text" at bounding box center [363, 213] width 157 height 15
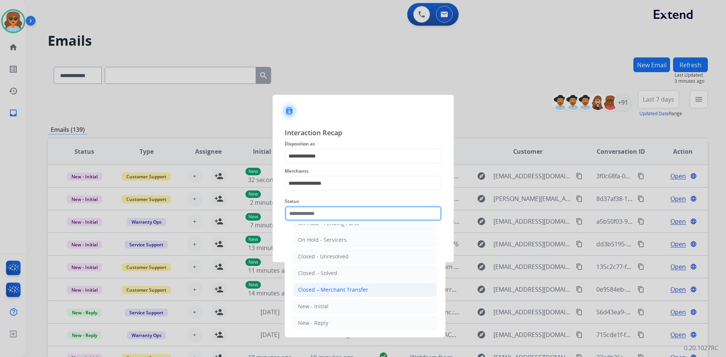
scroll to position [45, 0]
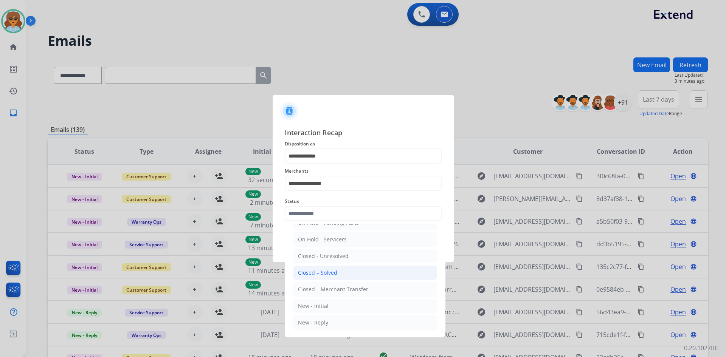
click at [332, 269] on div "Closed – Solved" at bounding box center [317, 273] width 39 height 8
type input "**********"
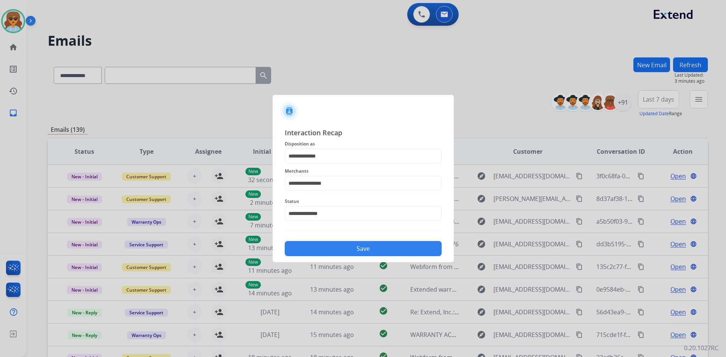
click at [404, 245] on button "Save" at bounding box center [363, 248] width 157 height 15
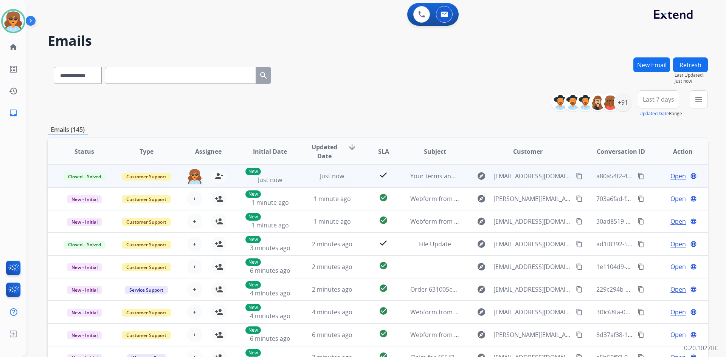
click at [638, 174] on mat-icon "content_copy" at bounding box center [641, 176] width 7 height 7
drag, startPoint x: 626, startPoint y: 175, endPoint x: 591, endPoint y: 174, distance: 34.8
click at [596, 174] on span "a80a54f2-4f8e-4753-a803-e6d91c28ffdc" at bounding box center [651, 176] width 111 height 8
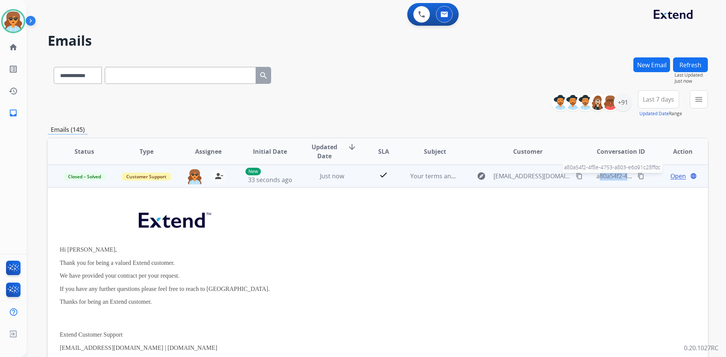
copy span "a80a54f2-4f"
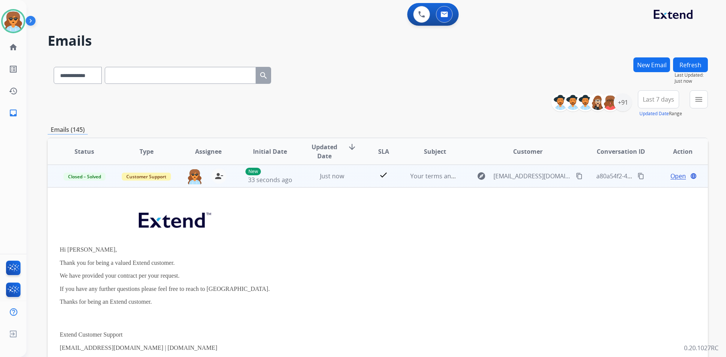
click at [638, 177] on mat-icon "content_copy" at bounding box center [641, 176] width 7 height 7
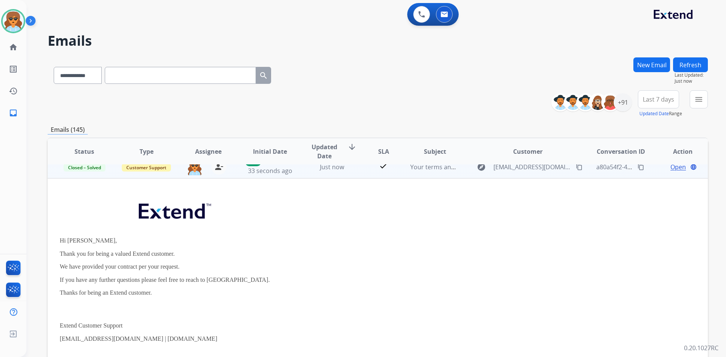
scroll to position [0, 0]
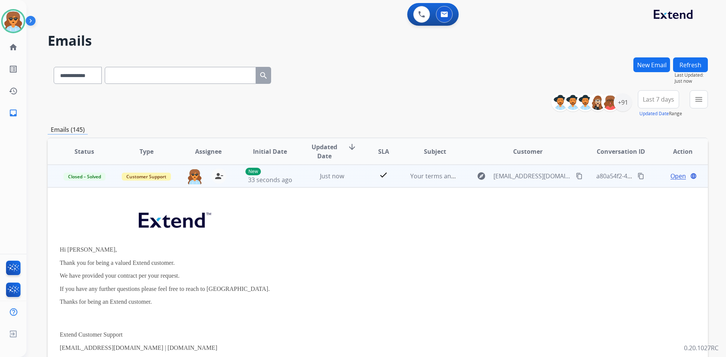
click at [670, 176] on span "Open" at bounding box center [678, 176] width 16 height 9
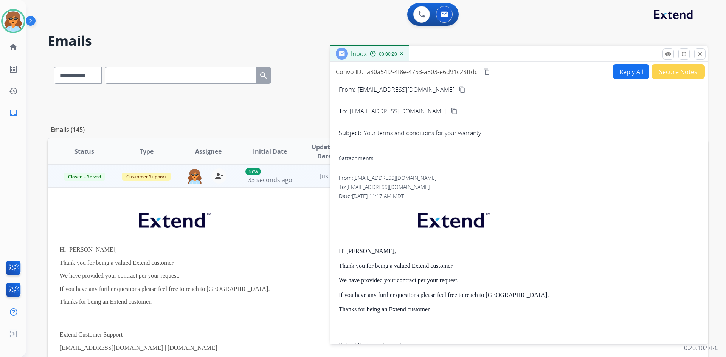
click at [350, 157] on div "0 attachments" at bounding box center [356, 159] width 35 height 8
click at [348, 157] on div "0 attachments" at bounding box center [356, 159] width 35 height 8
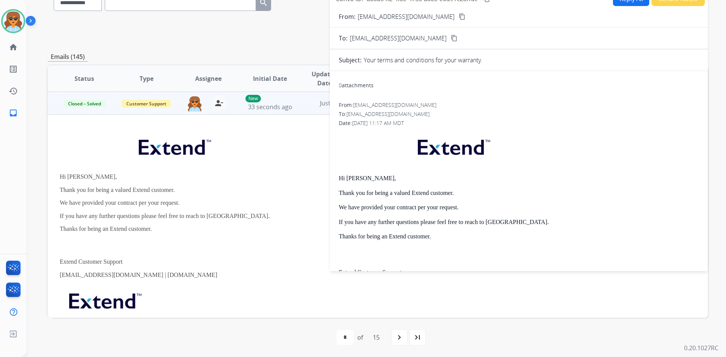
click at [341, 85] on span "0" at bounding box center [340, 85] width 3 height 7
click at [340, 87] on span "0" at bounding box center [340, 85] width 3 height 7
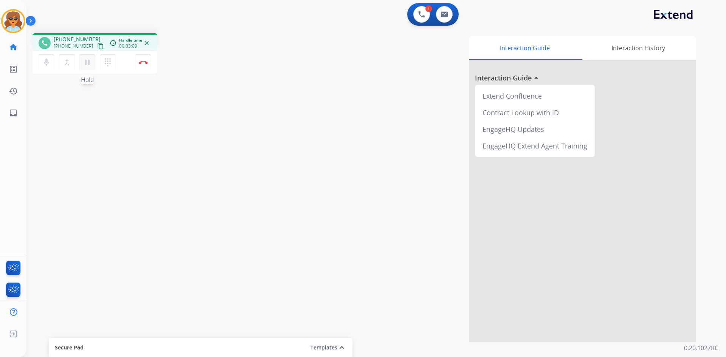
click at [87, 64] on mat-icon "pause" at bounding box center [87, 62] width 9 height 9
click at [86, 64] on mat-icon "play_arrow" at bounding box center [87, 62] width 9 height 9
click at [143, 59] on button "Disconnect" at bounding box center [143, 62] width 16 height 16
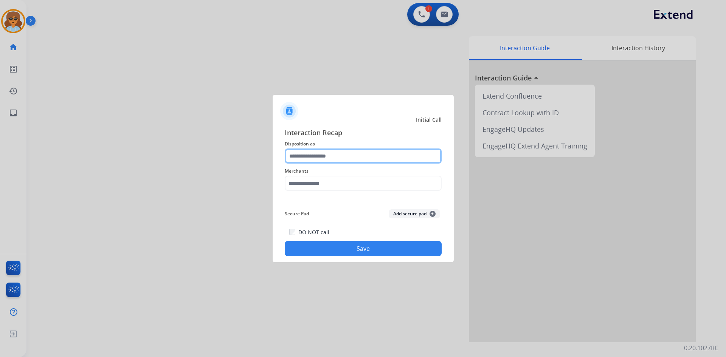
click at [349, 153] on input "text" at bounding box center [363, 156] width 157 height 15
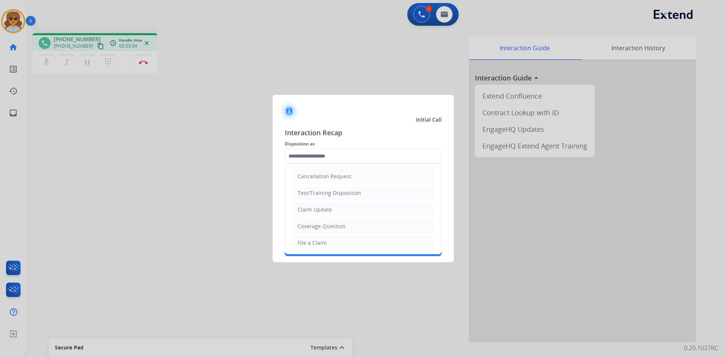
click at [90, 60] on div at bounding box center [363, 178] width 726 height 357
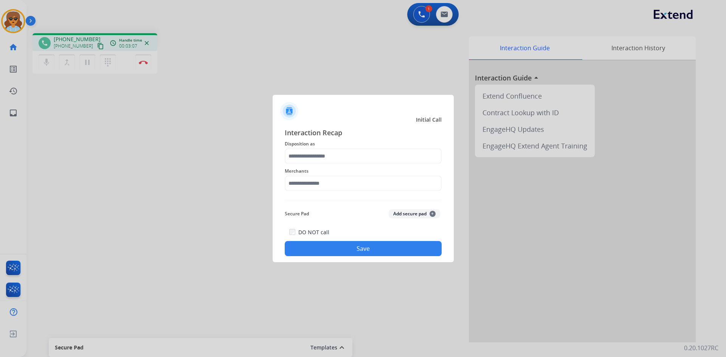
click at [88, 61] on div at bounding box center [363, 178] width 726 height 357
click at [425, 152] on input "text" at bounding box center [363, 156] width 157 height 15
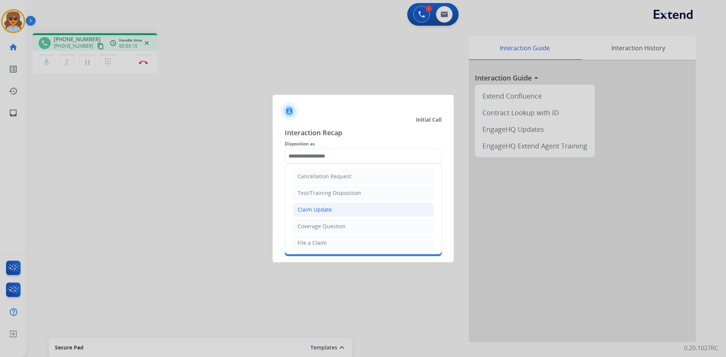
drag, startPoint x: 326, startPoint y: 212, endPoint x: 323, endPoint y: 217, distance: 5.6
click at [325, 212] on div "Claim Update" at bounding box center [315, 210] width 34 height 8
type input "**********"
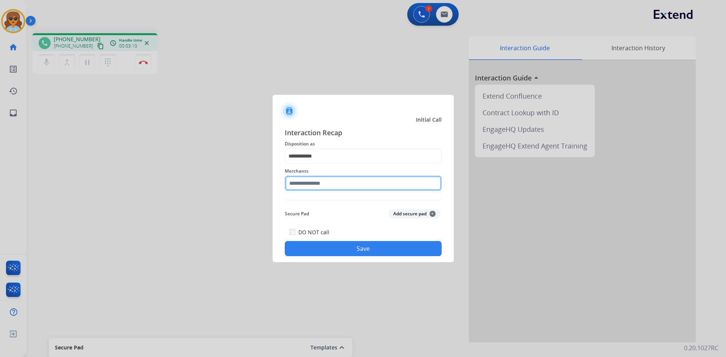
click at [363, 184] on input "text" at bounding box center [363, 183] width 157 height 15
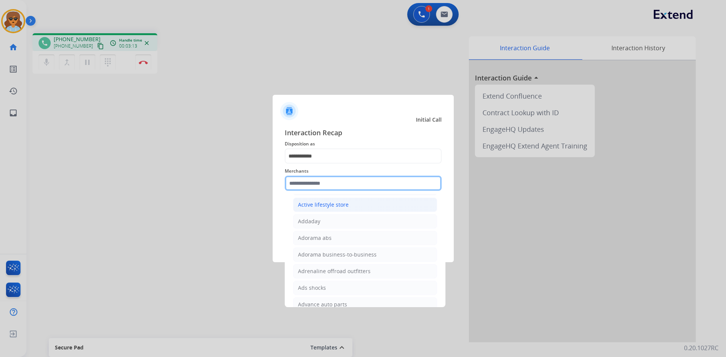
scroll to position [189, 0]
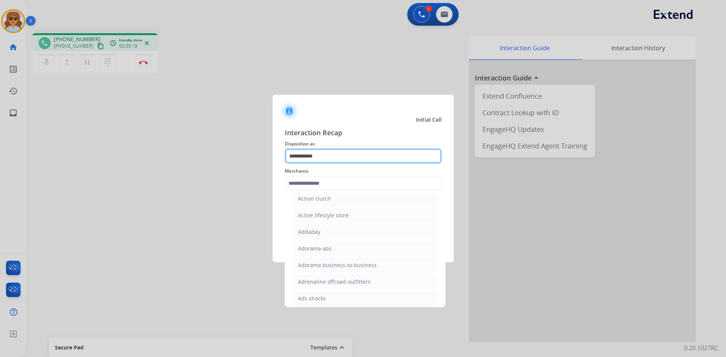
click at [340, 151] on input "**********" at bounding box center [363, 156] width 157 height 15
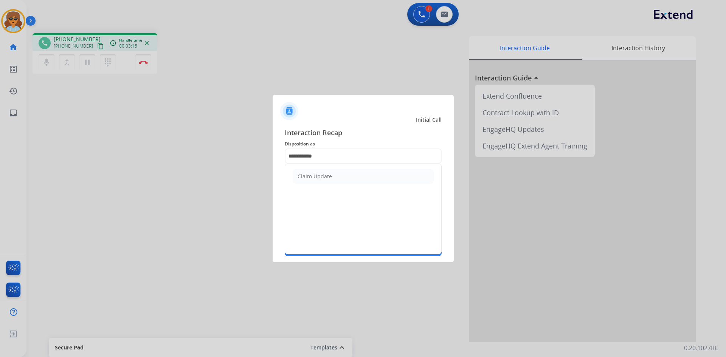
click at [336, 178] on li "Claim Update" at bounding box center [363, 176] width 141 height 14
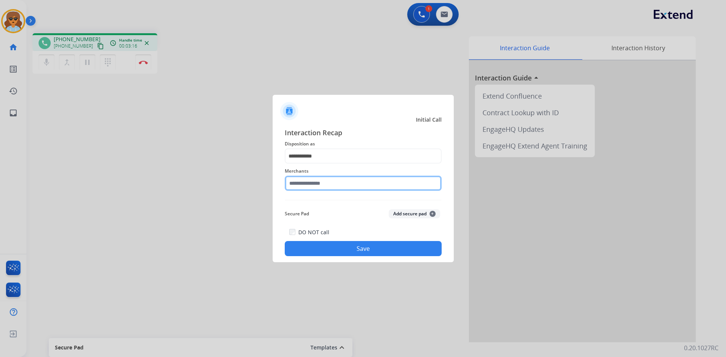
click at [327, 180] on input "text" at bounding box center [363, 183] width 157 height 15
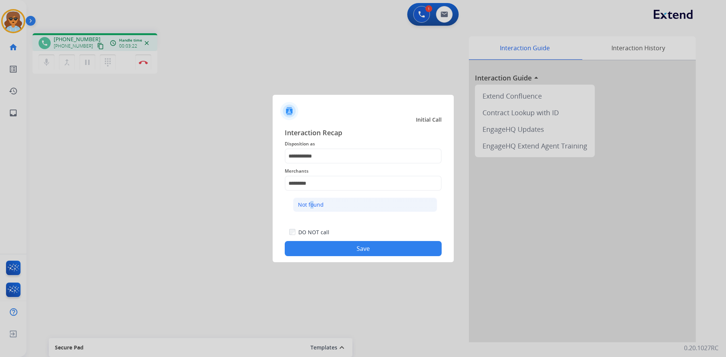
click at [309, 204] on div "Not found" at bounding box center [311, 205] width 26 height 8
type input "*********"
click at [338, 248] on button "Save" at bounding box center [363, 248] width 157 height 15
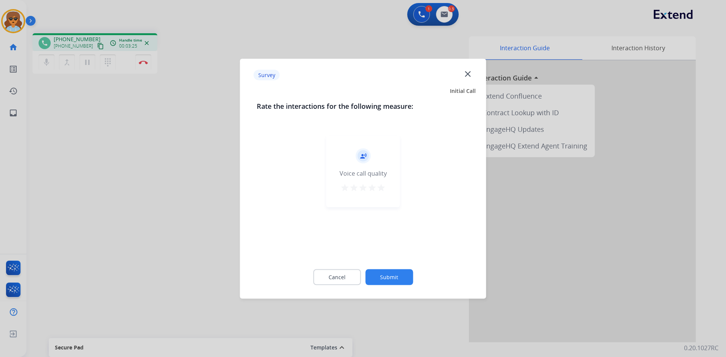
click at [386, 276] on button "Submit" at bounding box center [389, 277] width 48 height 16
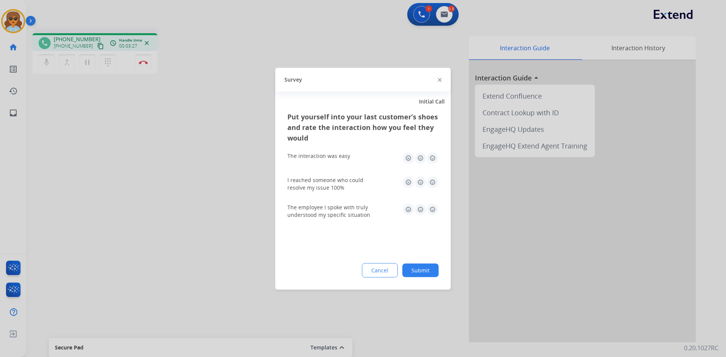
click at [435, 157] on img at bounding box center [433, 158] width 12 height 12
click at [433, 210] on img at bounding box center [433, 209] width 12 height 12
drag, startPoint x: 434, startPoint y: 176, endPoint x: 434, endPoint y: 181, distance: 4.6
click at [434, 176] on div "I reached someone who could resolve my issue 100%" at bounding box center [362, 183] width 151 height 27
drag, startPoint x: 434, startPoint y: 181, endPoint x: 441, endPoint y: 234, distance: 54.1
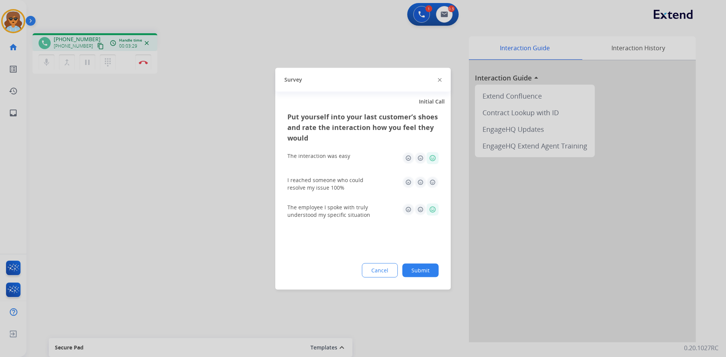
click at [434, 180] on img at bounding box center [433, 182] width 12 height 12
click at [428, 282] on div "Put yourself into your last customer’s shoes and rate the interaction how you f…" at bounding box center [362, 200] width 175 height 178
click at [429, 274] on button "Submit" at bounding box center [420, 271] width 36 height 14
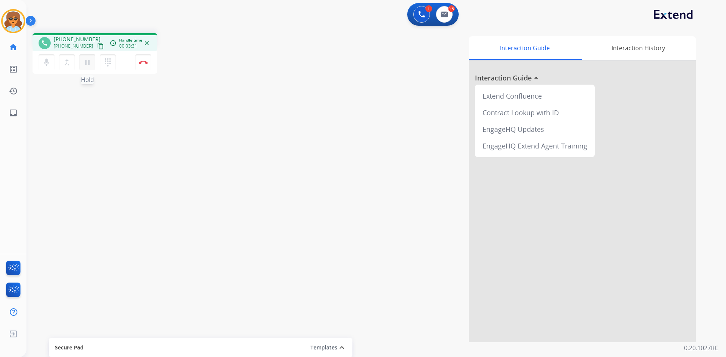
click at [90, 64] on mat-icon "pause" at bounding box center [87, 62] width 9 height 9
drag, startPoint x: 246, startPoint y: 94, endPoint x: 214, endPoint y: 98, distance: 32.0
click at [249, 92] on div "phone [PHONE_NUMBER] [PHONE_NUMBER] content_copy access_time Call metrics Queue…" at bounding box center [366, 184] width 681 height 315
click at [90, 61] on mat-icon "play_arrow" at bounding box center [87, 62] width 9 height 9
drag, startPoint x: 141, startPoint y: 60, endPoint x: 106, endPoint y: 138, distance: 85.3
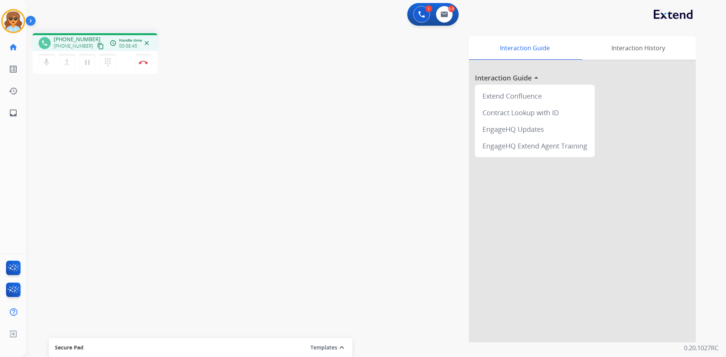
click at [141, 60] on button "Disconnect" at bounding box center [143, 62] width 16 height 16
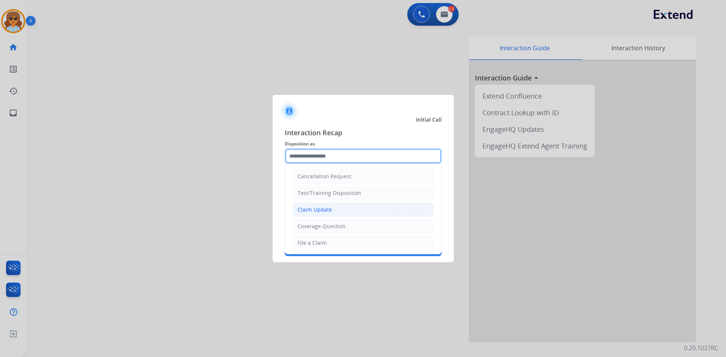
drag, startPoint x: 369, startPoint y: 157, endPoint x: 293, endPoint y: 208, distance: 92.1
click at [369, 155] on input "text" at bounding box center [363, 156] width 157 height 15
click at [325, 242] on div "File a Claim" at bounding box center [312, 243] width 29 height 8
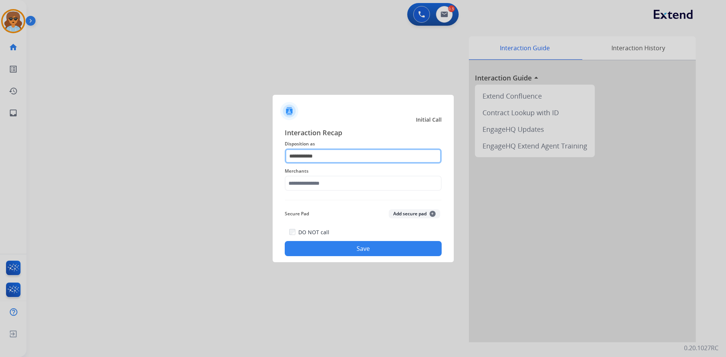
click at [352, 156] on input "**********" at bounding box center [363, 156] width 157 height 15
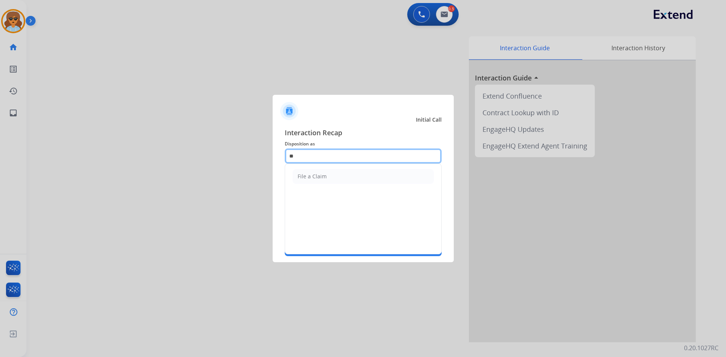
type input "*"
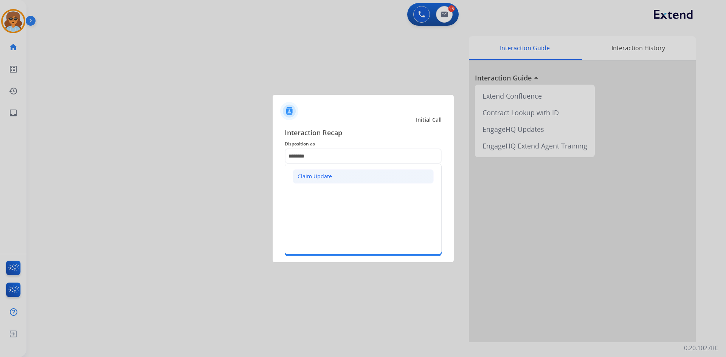
click at [327, 180] on div "Claim Update" at bounding box center [315, 177] width 34 height 8
type input "**********"
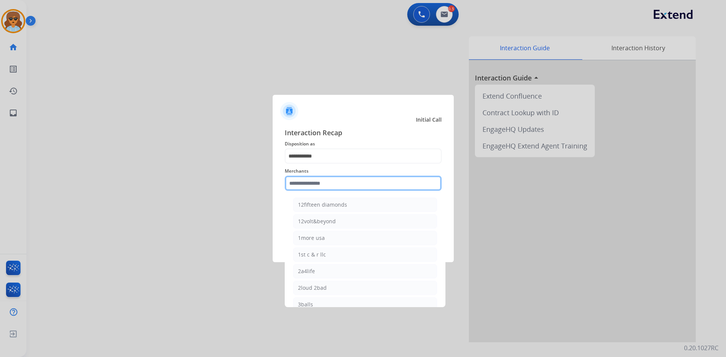
click at [377, 189] on input "text" at bounding box center [363, 183] width 157 height 15
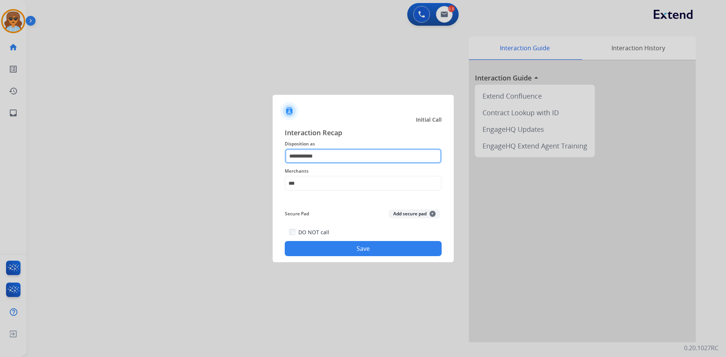
click at [333, 158] on input "**********" at bounding box center [363, 156] width 157 height 15
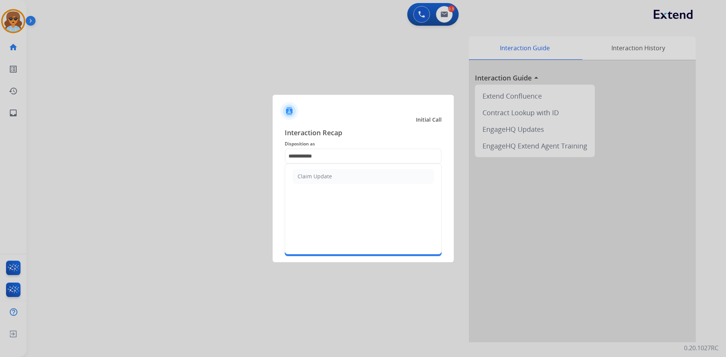
click at [325, 175] on div "Claim Update" at bounding box center [315, 177] width 34 height 8
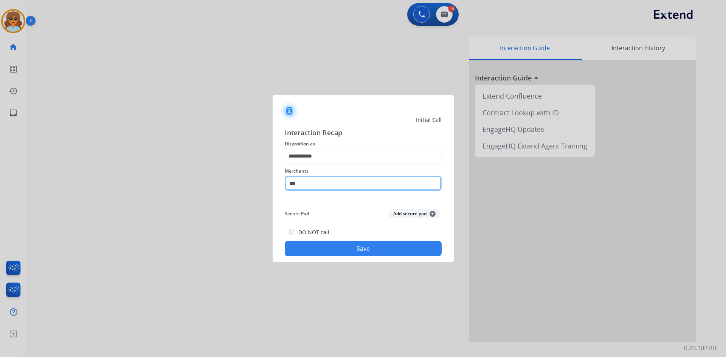
click at [326, 183] on input "***" at bounding box center [363, 183] width 157 height 15
type input "*"
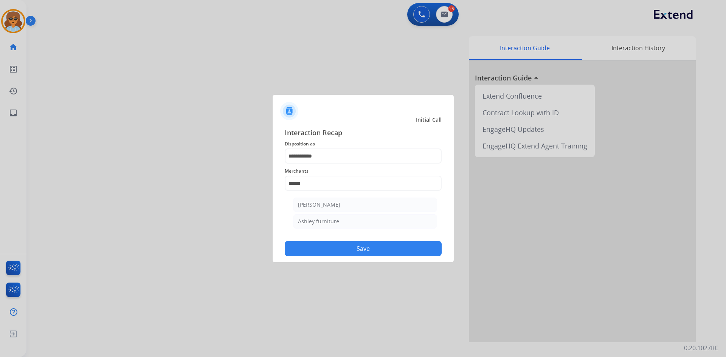
click at [352, 203] on li "[PERSON_NAME]" at bounding box center [365, 205] width 144 height 14
type input "**********"
click at [382, 251] on button "Save" at bounding box center [363, 248] width 157 height 15
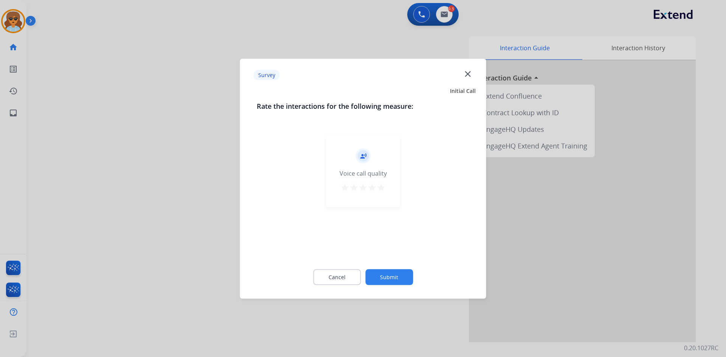
click at [382, 188] on mat-icon "star" at bounding box center [381, 187] width 9 height 9
drag, startPoint x: 413, startPoint y: 279, endPoint x: 401, endPoint y: 275, distance: 12.3
click at [412, 278] on div "Cancel Submit" at bounding box center [363, 277] width 213 height 34
click at [397, 281] on button "Submit" at bounding box center [389, 277] width 48 height 16
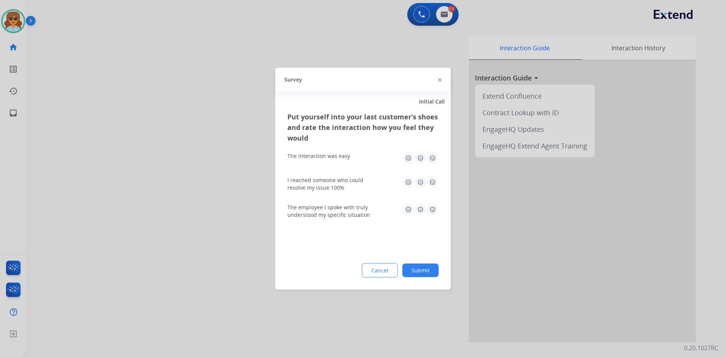
drag, startPoint x: 431, startPoint y: 157, endPoint x: 432, endPoint y: 166, distance: 8.8
click at [431, 156] on img at bounding box center [433, 158] width 12 height 12
click at [431, 188] on img at bounding box center [433, 182] width 12 height 12
drag, startPoint x: 433, startPoint y: 209, endPoint x: 434, endPoint y: 213, distance: 4.3
click at [434, 208] on img at bounding box center [433, 209] width 12 height 12
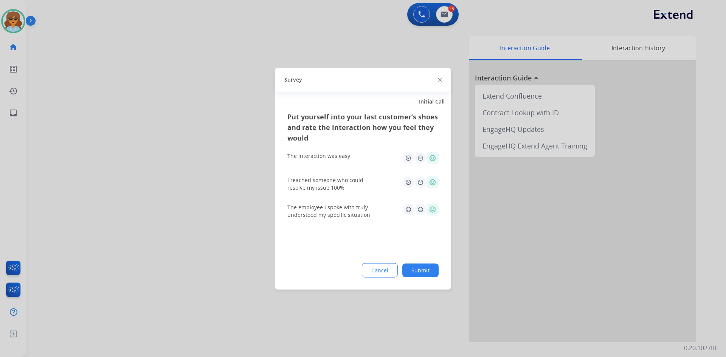
click at [427, 272] on button "Submit" at bounding box center [420, 271] width 36 height 14
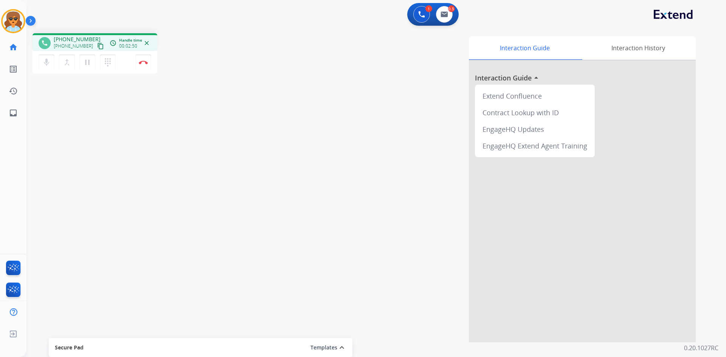
drag, startPoint x: 143, startPoint y: 62, endPoint x: 57, endPoint y: 132, distance: 111.0
click at [142, 62] on img at bounding box center [143, 63] width 9 height 4
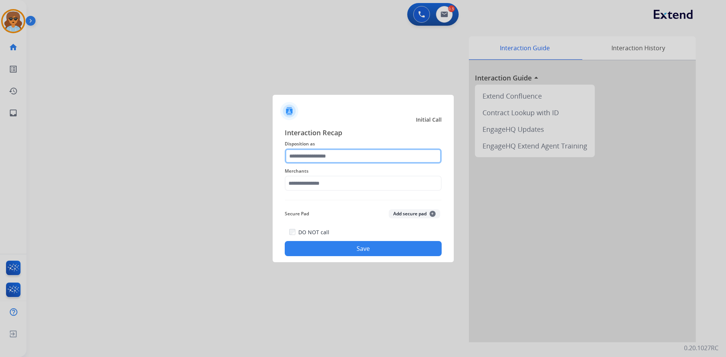
click at [335, 157] on input "text" at bounding box center [363, 156] width 157 height 15
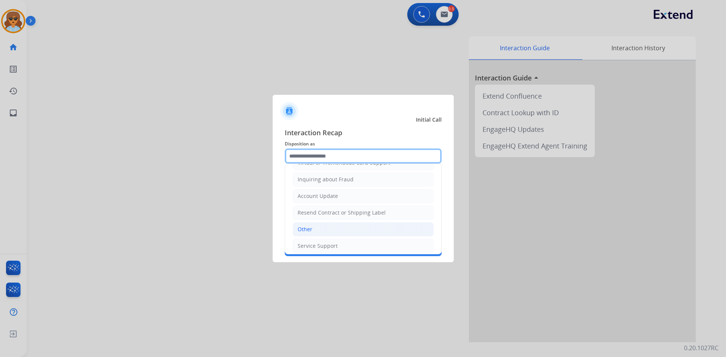
scroll to position [118, 0]
click at [321, 226] on li "Other" at bounding box center [363, 225] width 141 height 14
type input "*****"
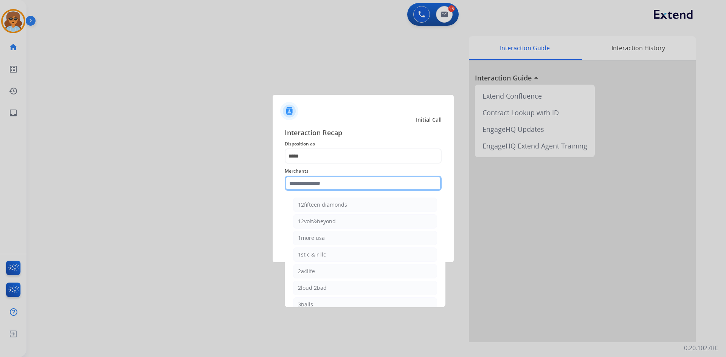
click at [317, 184] on input "text" at bounding box center [363, 183] width 157 height 15
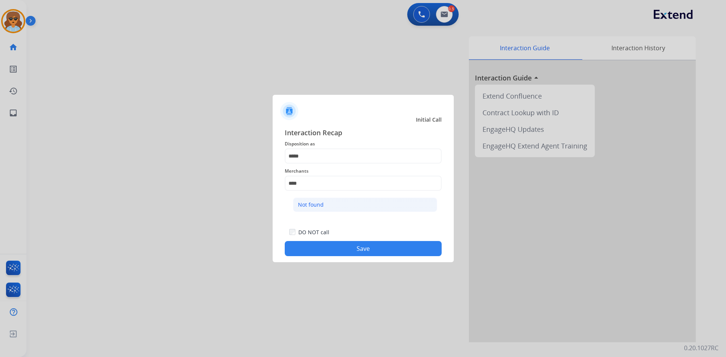
click at [322, 207] on div "Not found" at bounding box center [311, 205] width 26 height 8
type input "*********"
drag, startPoint x: 364, startPoint y: 240, endPoint x: 364, endPoint y: 244, distance: 4.2
click at [365, 241] on div "DO NOT call Save" at bounding box center [363, 242] width 157 height 29
click at [365, 252] on button "Save" at bounding box center [363, 248] width 157 height 15
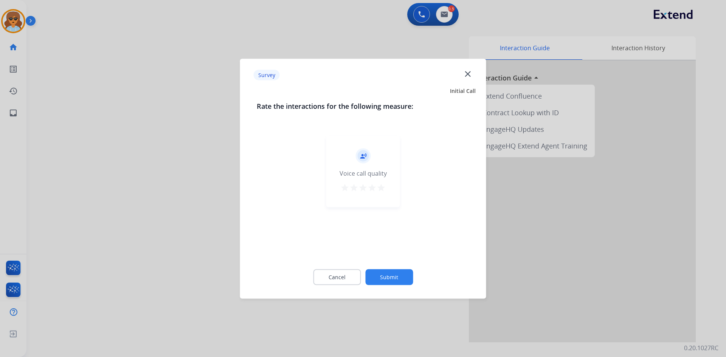
click at [365, 249] on div "record_voice_over Voice call quality star star star star star" at bounding box center [363, 194] width 213 height 131
click at [378, 189] on mat-icon "star" at bounding box center [381, 187] width 9 height 9
click at [388, 270] on button "Submit" at bounding box center [389, 277] width 48 height 16
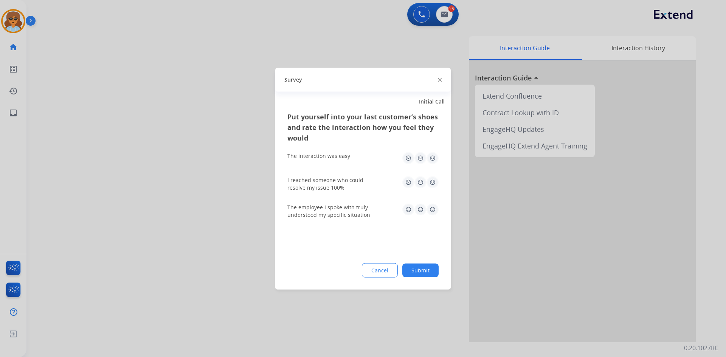
click at [433, 156] on img at bounding box center [433, 158] width 12 height 12
click at [433, 181] on img at bounding box center [433, 182] width 12 height 12
drag, startPoint x: 432, startPoint y: 211, endPoint x: 431, endPoint y: 223, distance: 12.9
click at [431, 210] on img at bounding box center [433, 209] width 12 height 12
drag, startPoint x: 431, startPoint y: 261, endPoint x: 432, endPoint y: 283, distance: 22.0
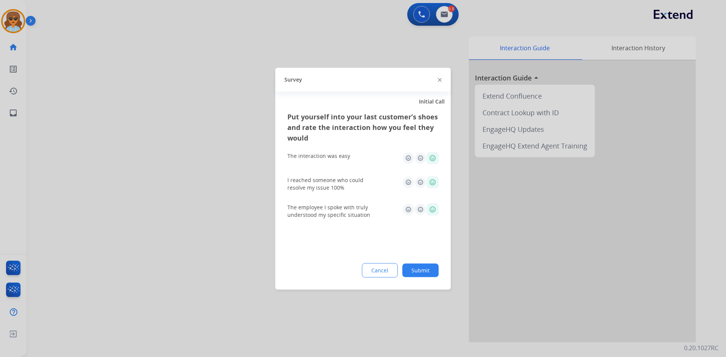
click at [431, 262] on div "Put yourself into your last customer’s shoes and rate the interaction how you f…" at bounding box center [362, 200] width 175 height 178
click at [434, 280] on div "Put yourself into your last customer’s shoes and rate the interaction how you f…" at bounding box center [362, 200] width 175 height 178
drag, startPoint x: 426, startPoint y: 277, endPoint x: 423, endPoint y: 271, distance: 6.4
click at [425, 275] on button "Submit" at bounding box center [420, 271] width 36 height 14
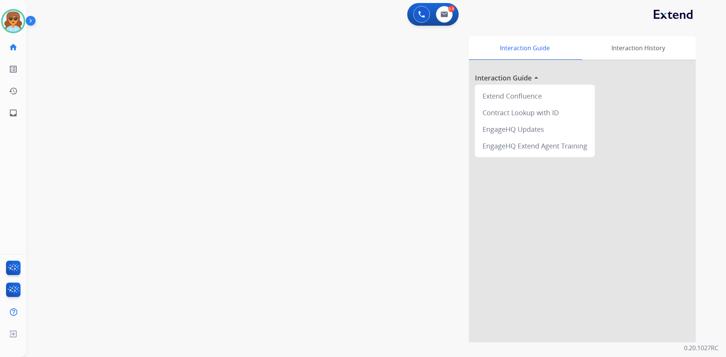
click at [33, 20] on img at bounding box center [32, 22] width 13 height 14
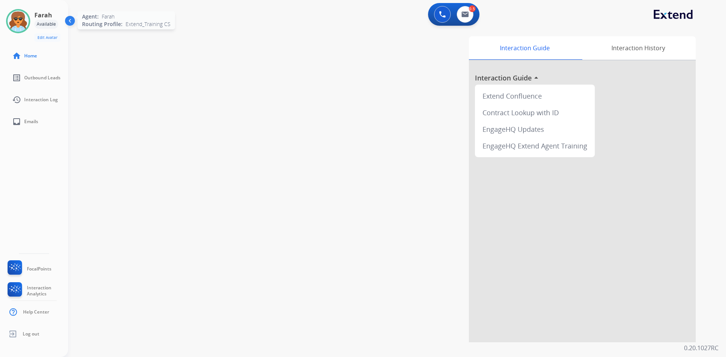
click at [20, 22] on img at bounding box center [18, 21] width 21 height 21
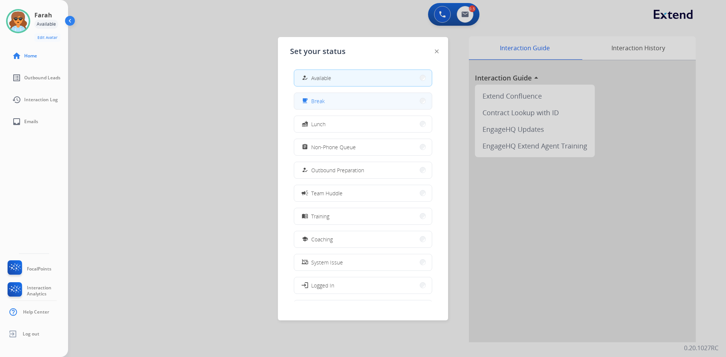
click at [352, 98] on button "free_breakfast Break" at bounding box center [363, 101] width 138 height 16
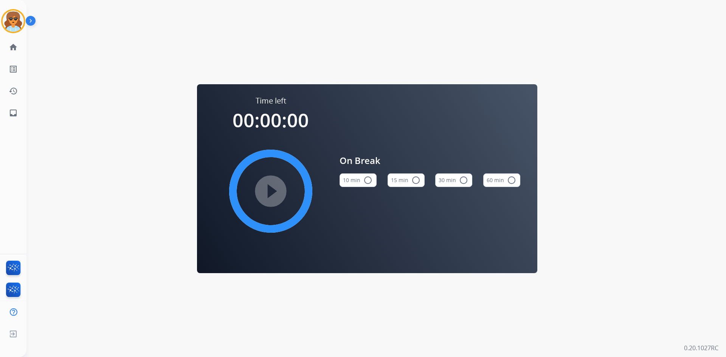
click at [368, 183] on mat-icon "radio_button_unchecked" at bounding box center [367, 180] width 9 height 9
click at [272, 187] on mat-icon "play_circle_filled" at bounding box center [270, 191] width 9 height 9
